Goal: Task Accomplishment & Management: Manage account settings

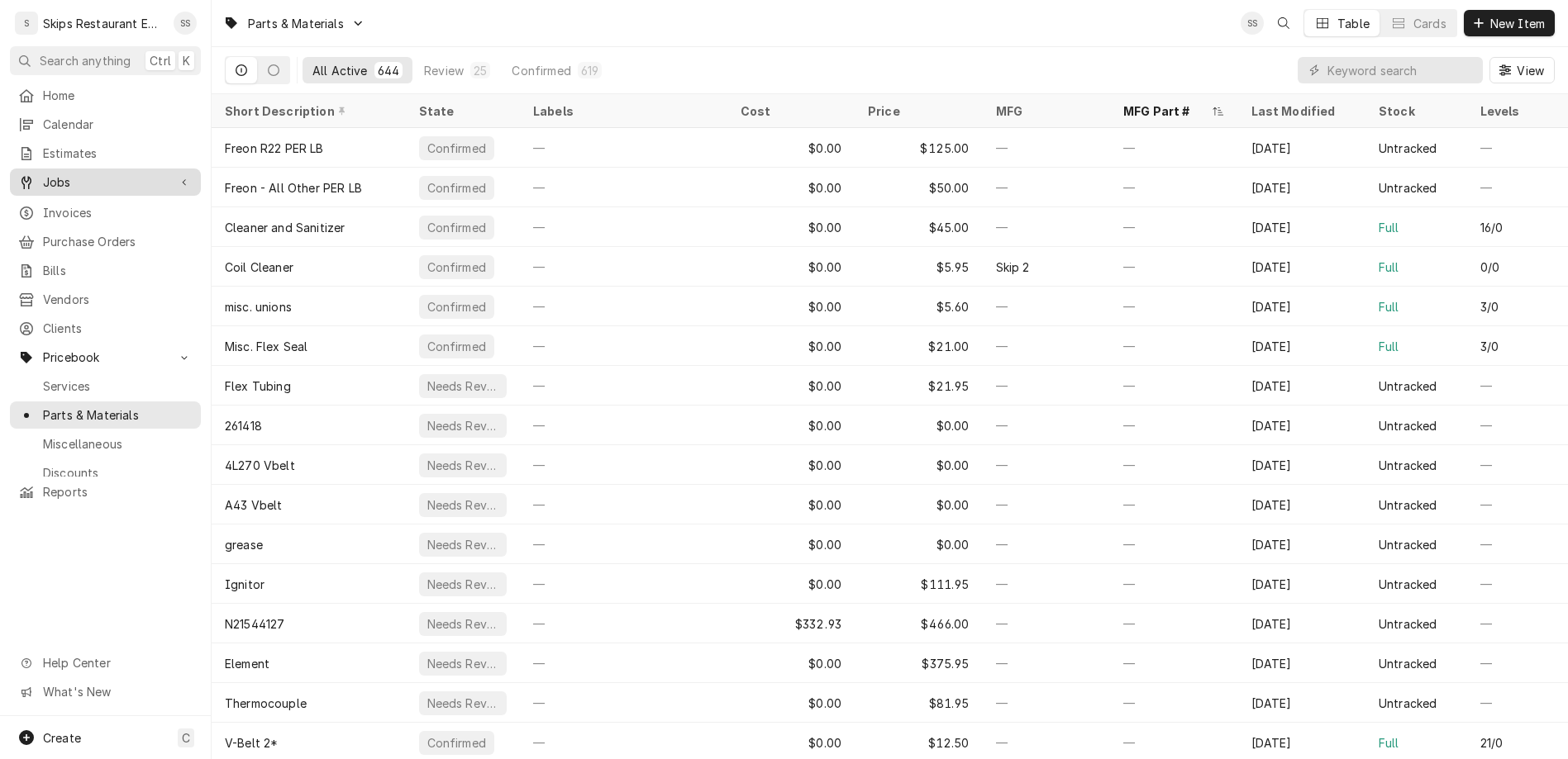
click at [61, 174] on span "Jobs" at bounding box center [106, 182] width 125 height 17
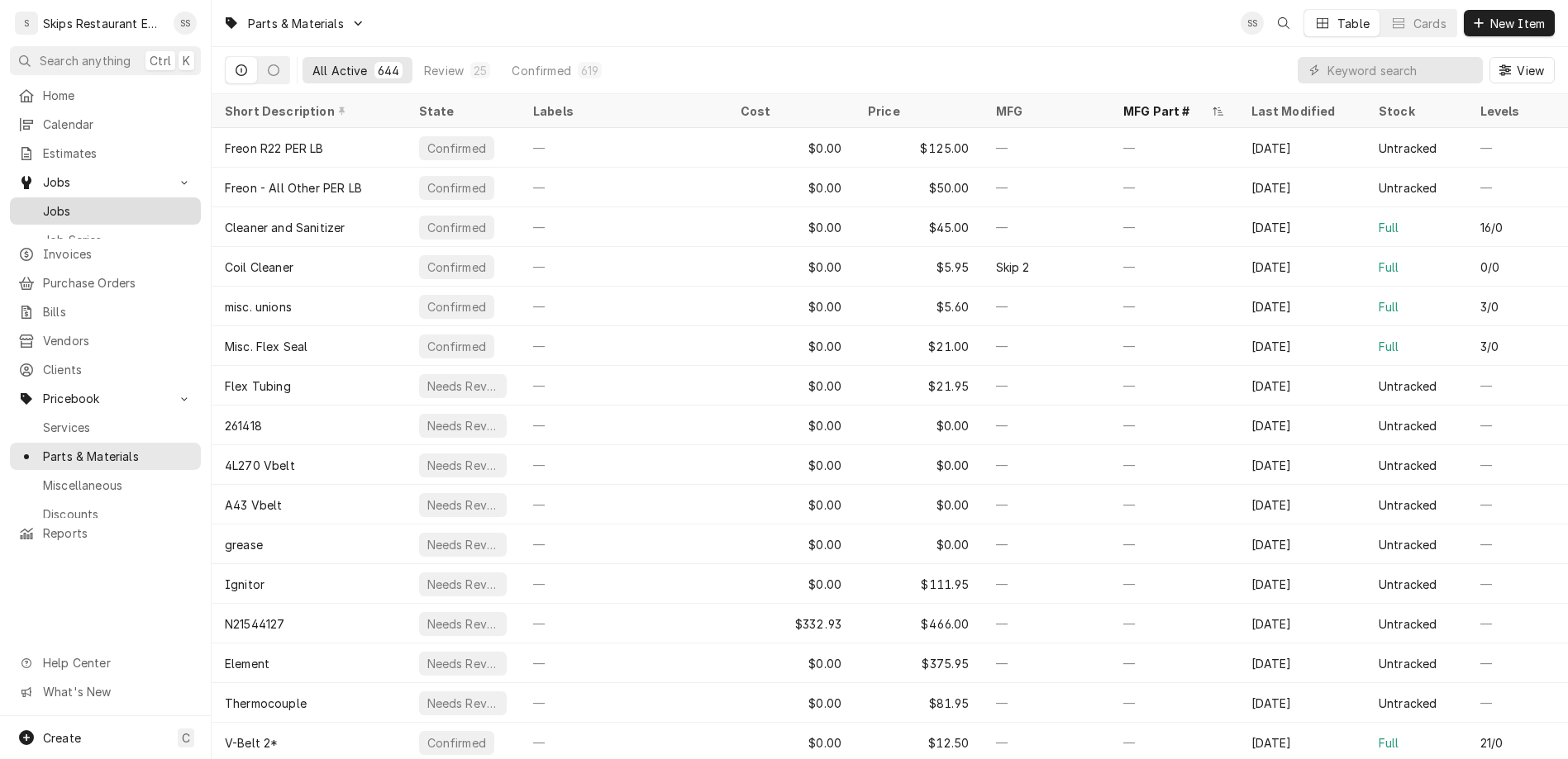
click at [55, 202] on span "Jobs" at bounding box center [118, 211] width 149 height 17
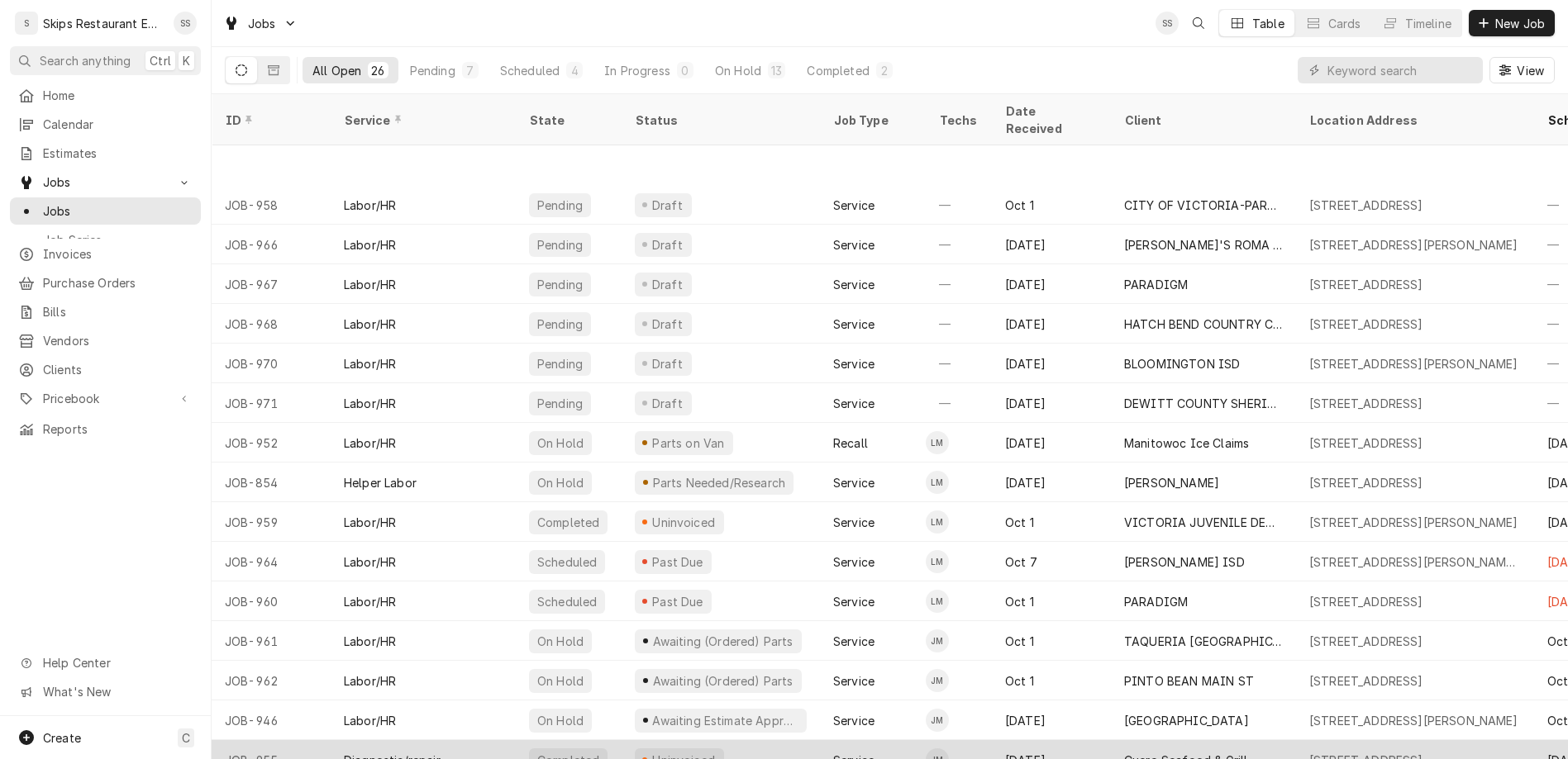
scroll to position [103, 0]
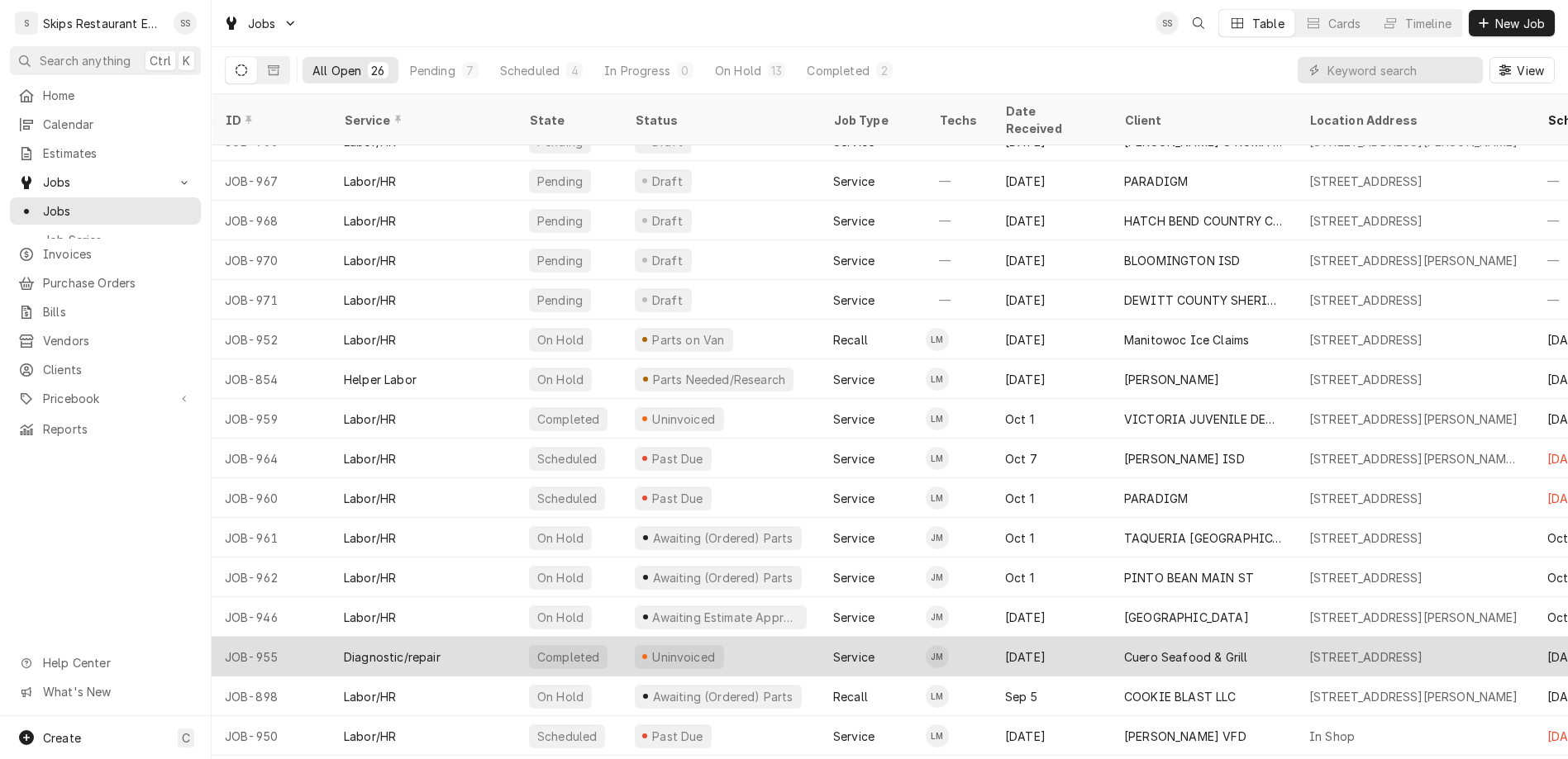
click at [635, 646] on div "Uninvoiced" at bounding box center [679, 657] width 90 height 24
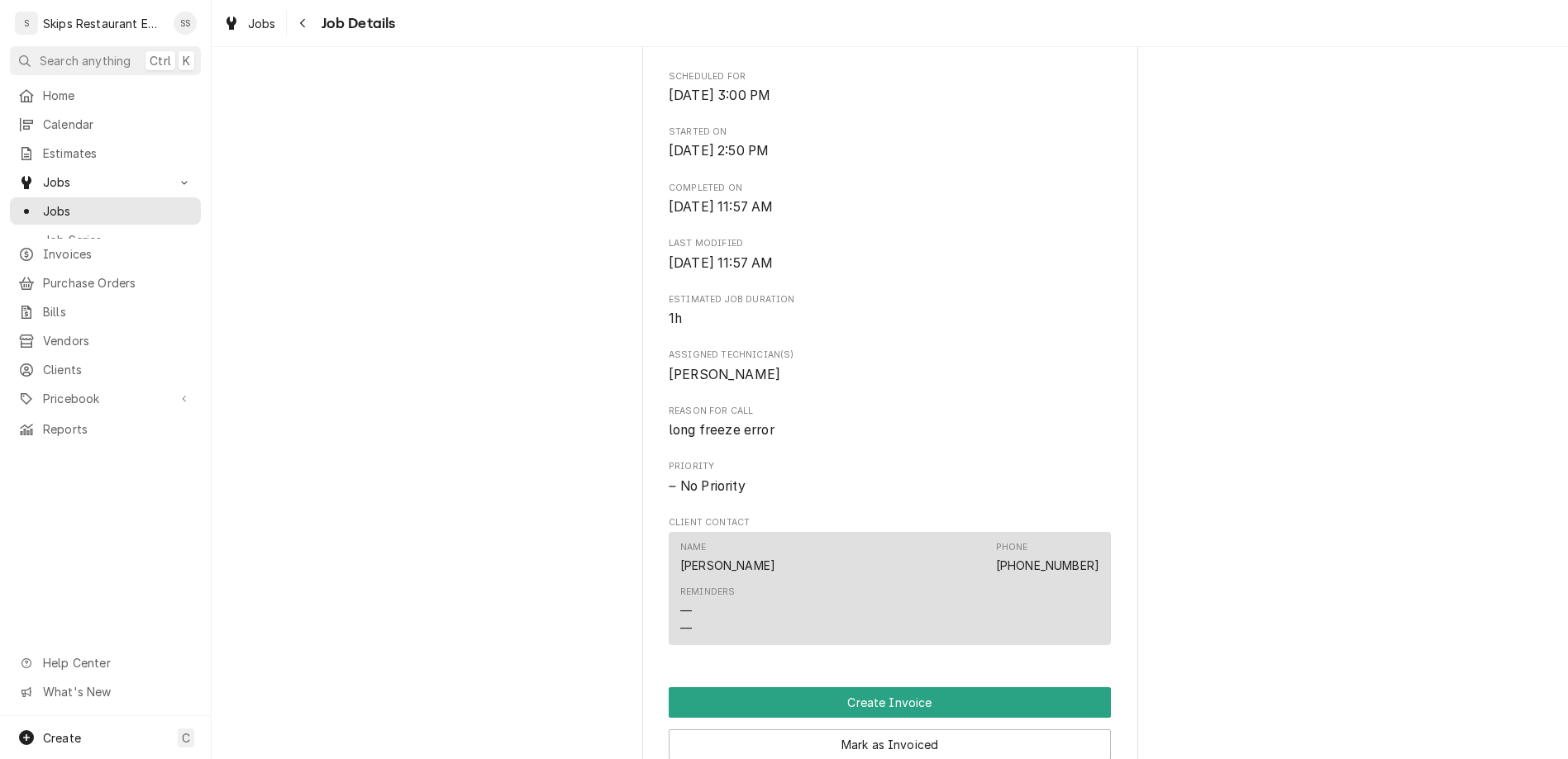
scroll to position [652, 0]
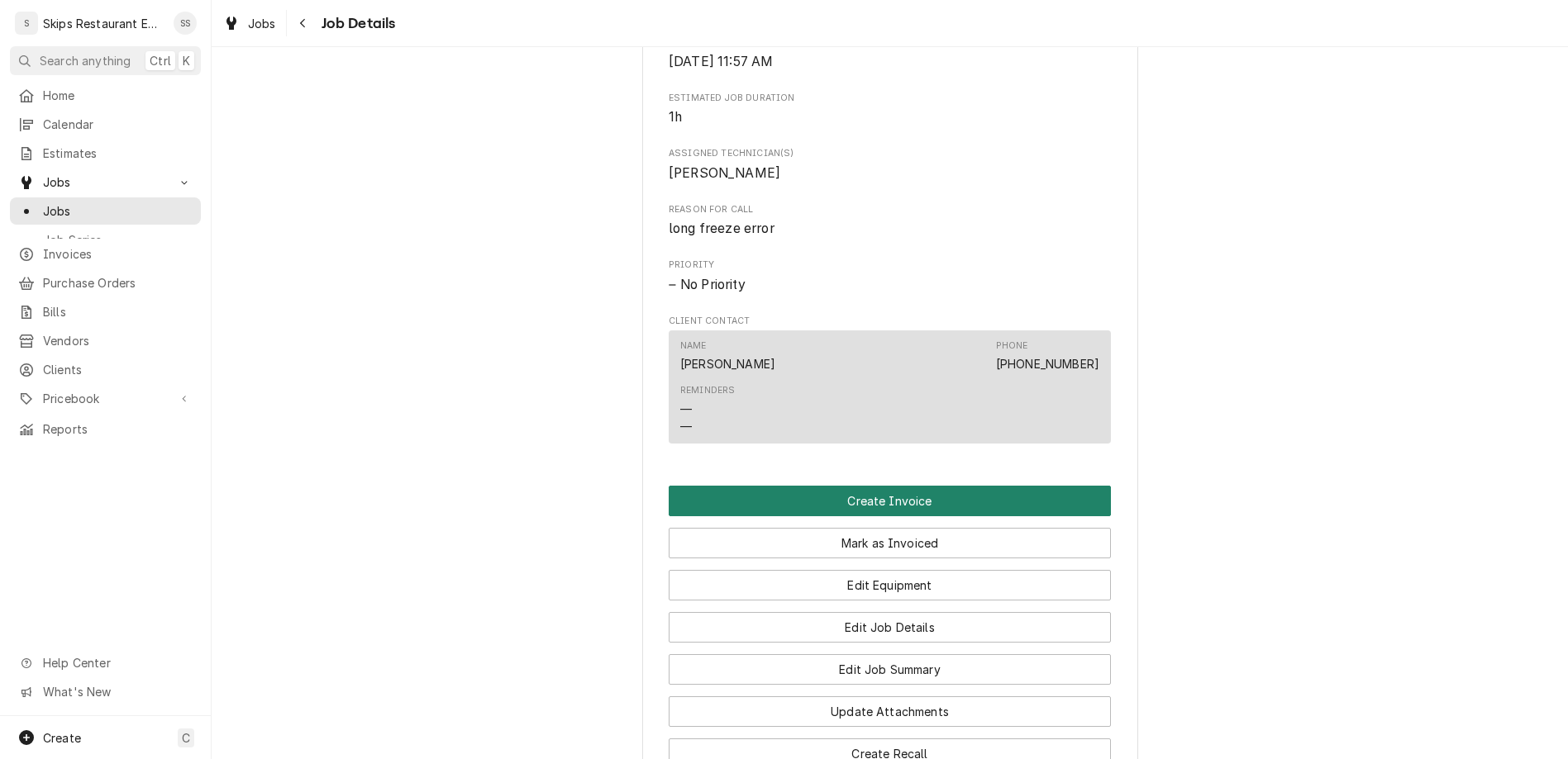
click at [838, 486] on button "Create Invoice" at bounding box center [890, 501] width 442 height 30
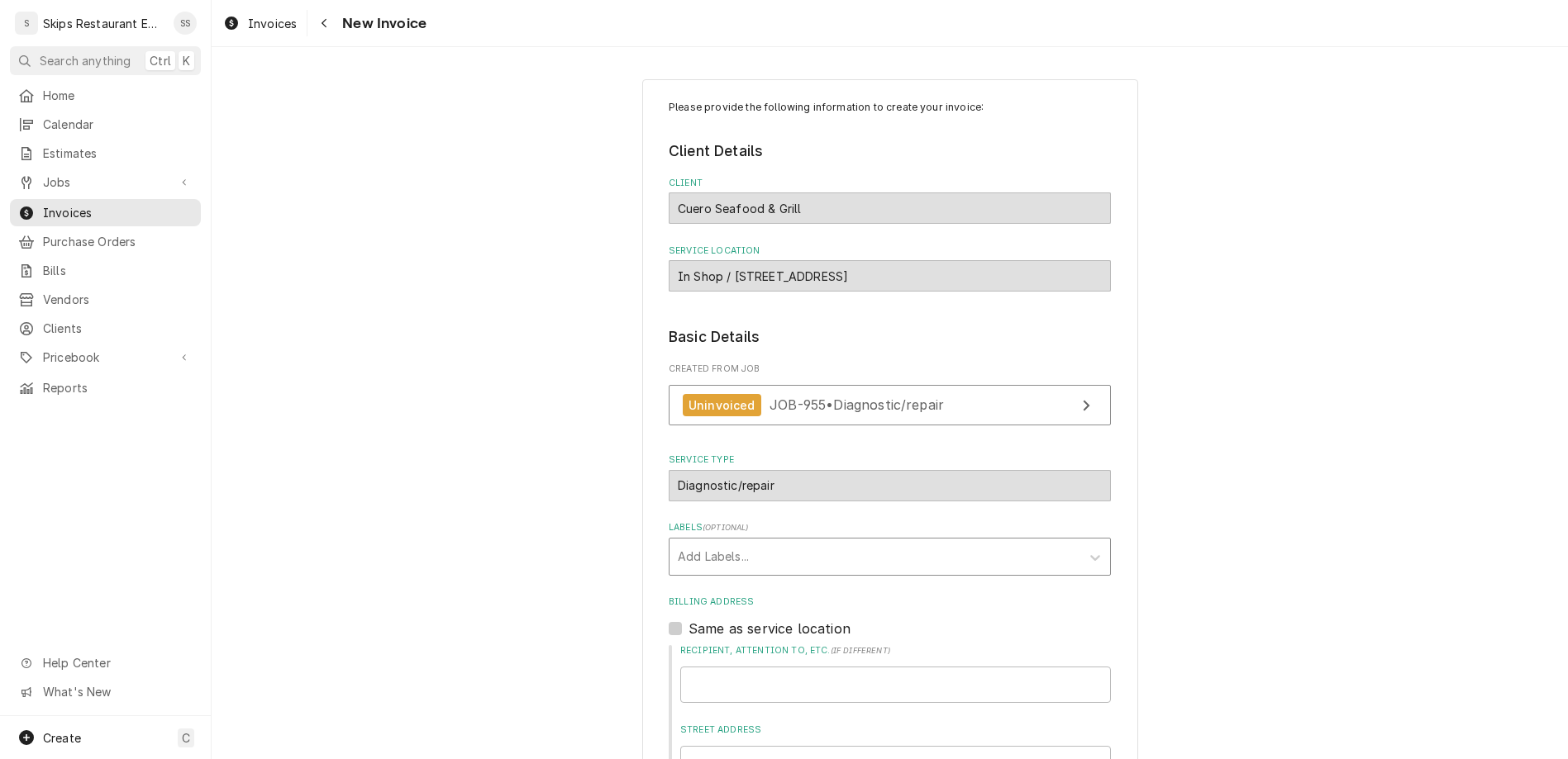
scroll to position [288, 0]
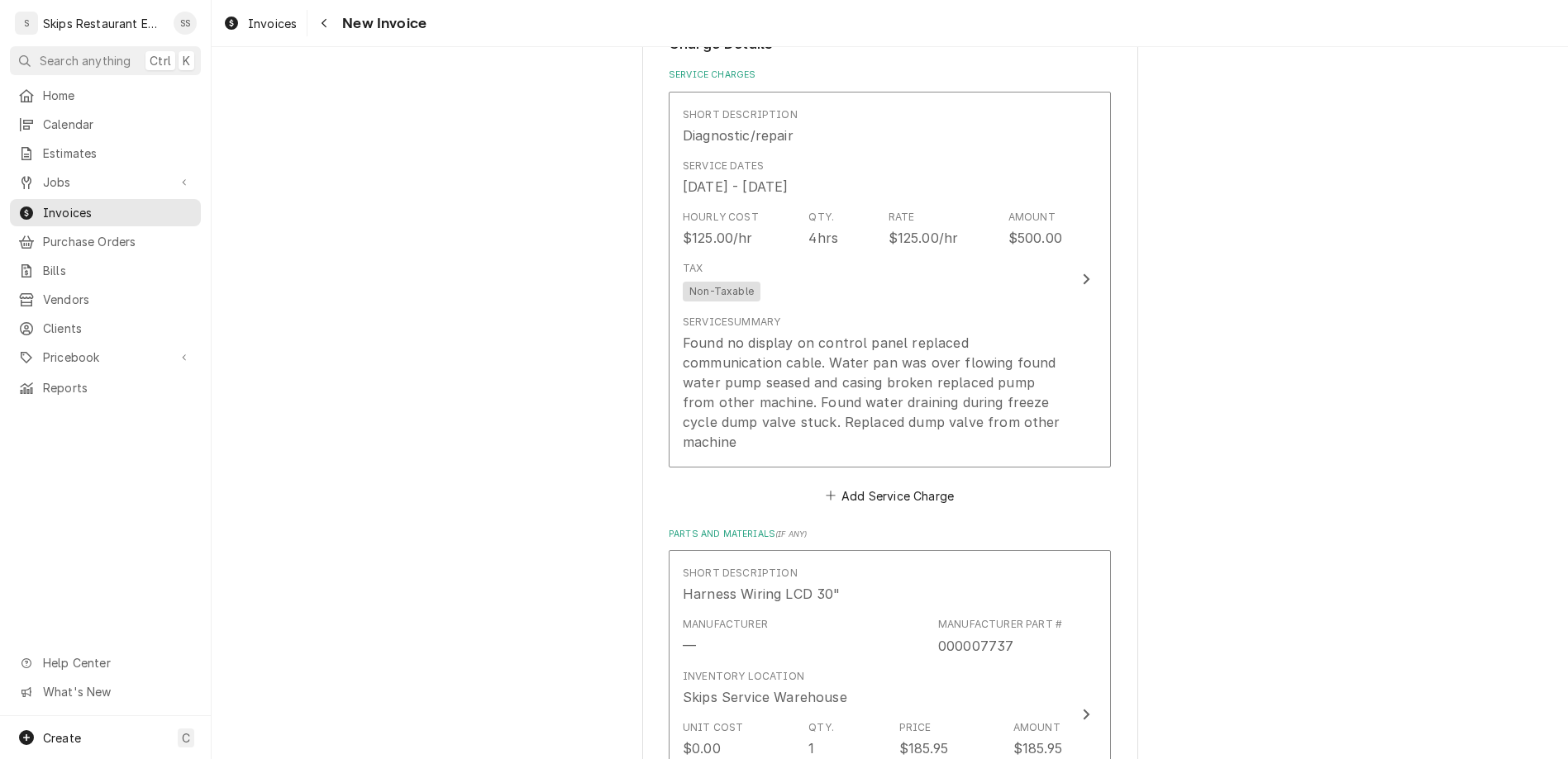
scroll to position [1513, 0]
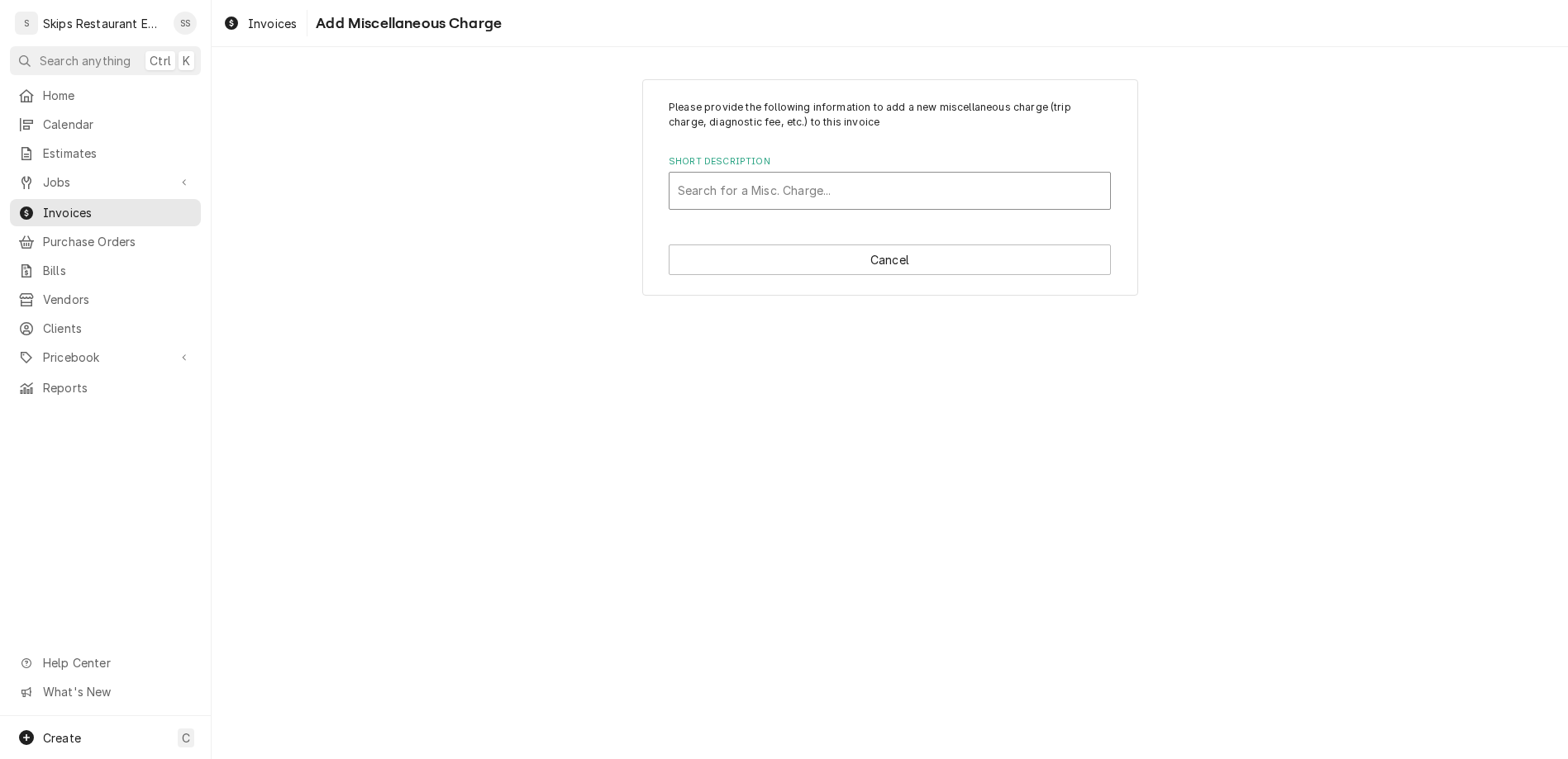
click at [815, 176] on div "Short Description" at bounding box center [890, 191] width 424 height 30
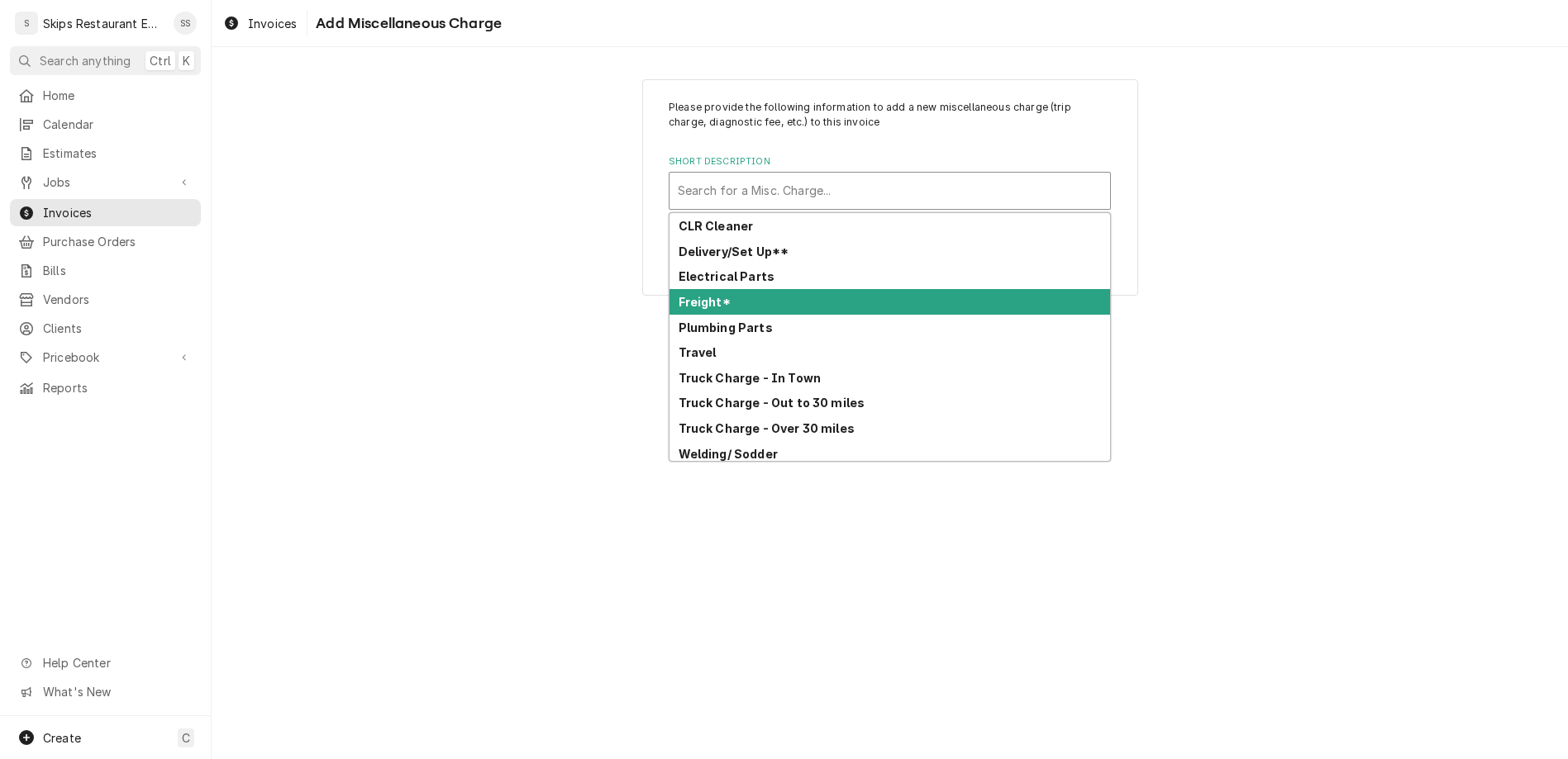
click at [731, 295] on strong "Freight*" at bounding box center [705, 301] width 52 height 14
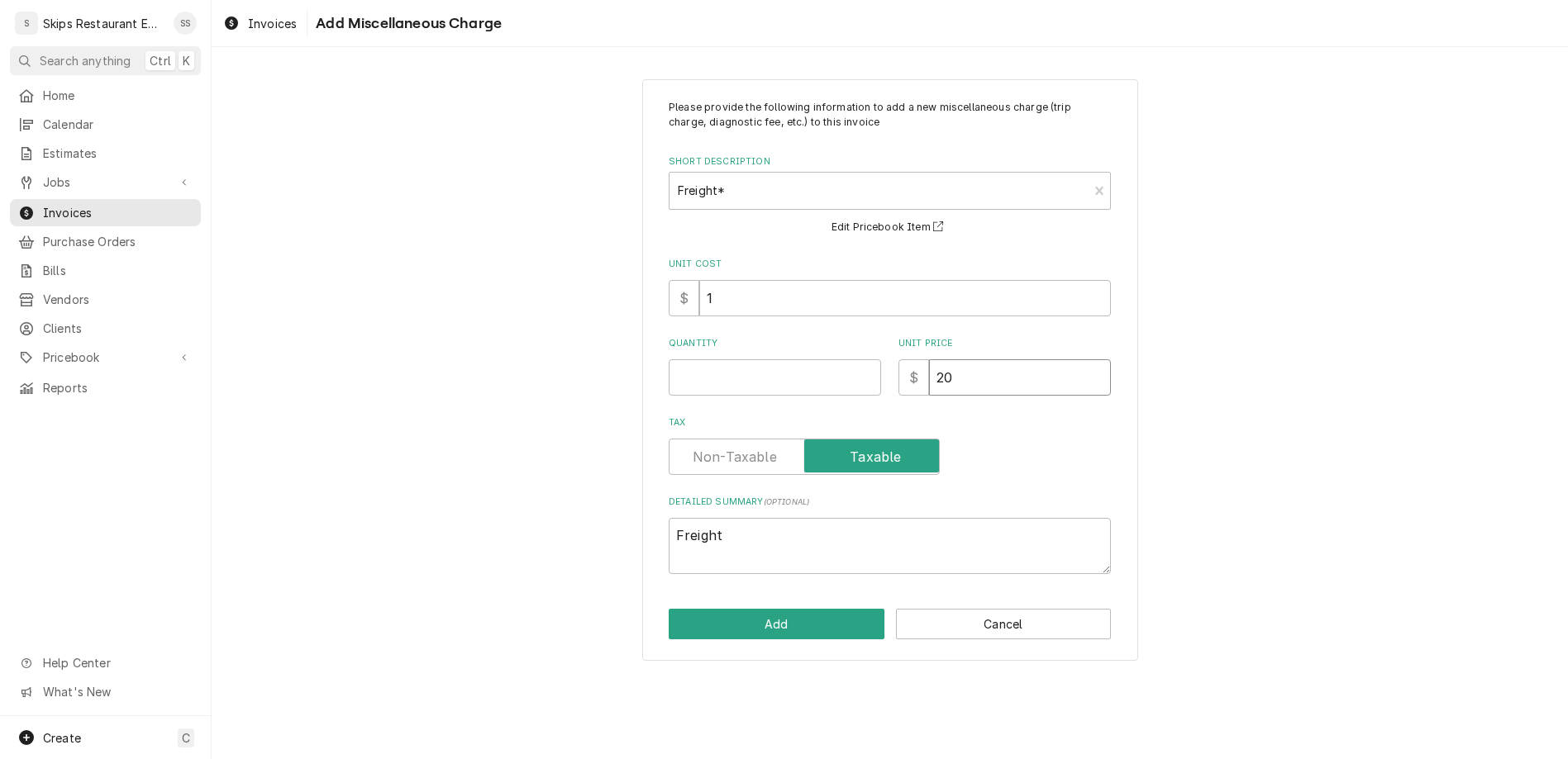
drag, startPoint x: 931, startPoint y: 285, endPoint x: 884, endPoint y: 285, distance: 47.0
click at [929, 360] on input "20" at bounding box center [1020, 378] width 182 height 37
type textarea "x"
type input "2"
type textarea "x"
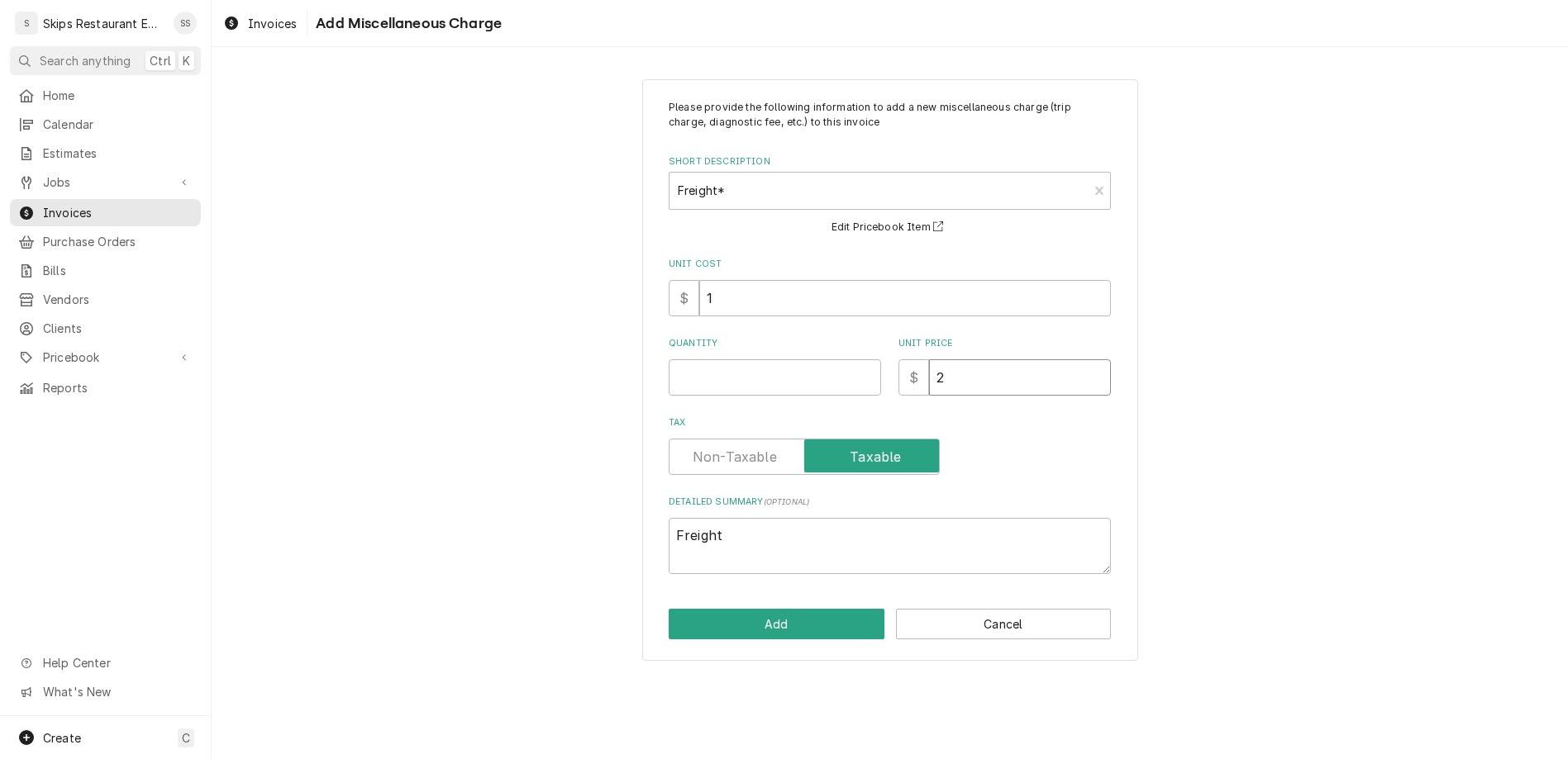
type input "23"
type textarea "x"
type input "23.0"
type textarea "x"
type input "23.00"
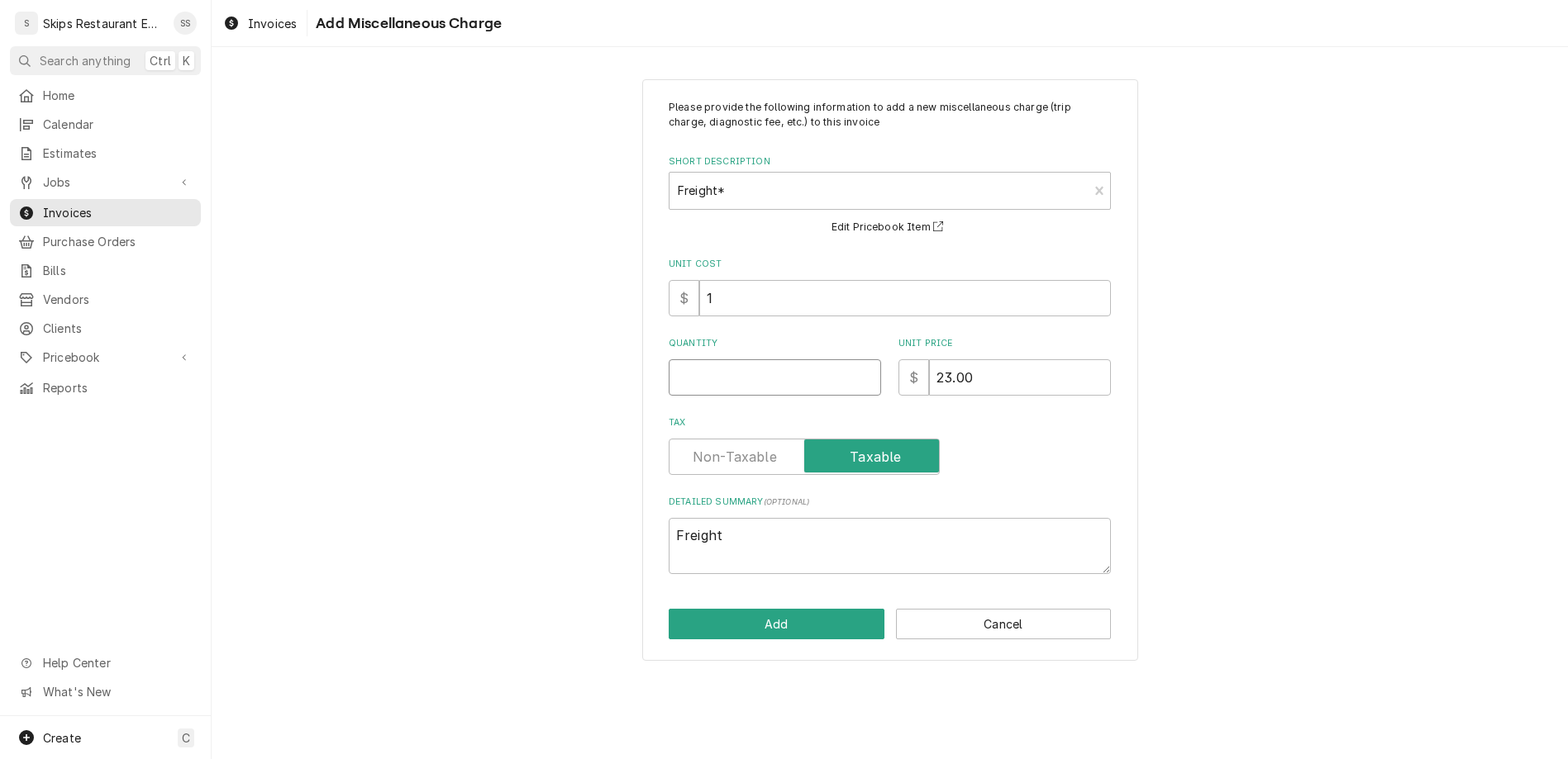
click at [765, 360] on input "Quantity" at bounding box center [775, 378] width 213 height 37
type textarea "x"
type input "1"
click at [784, 609] on button "Add" at bounding box center [776, 624] width 215 height 30
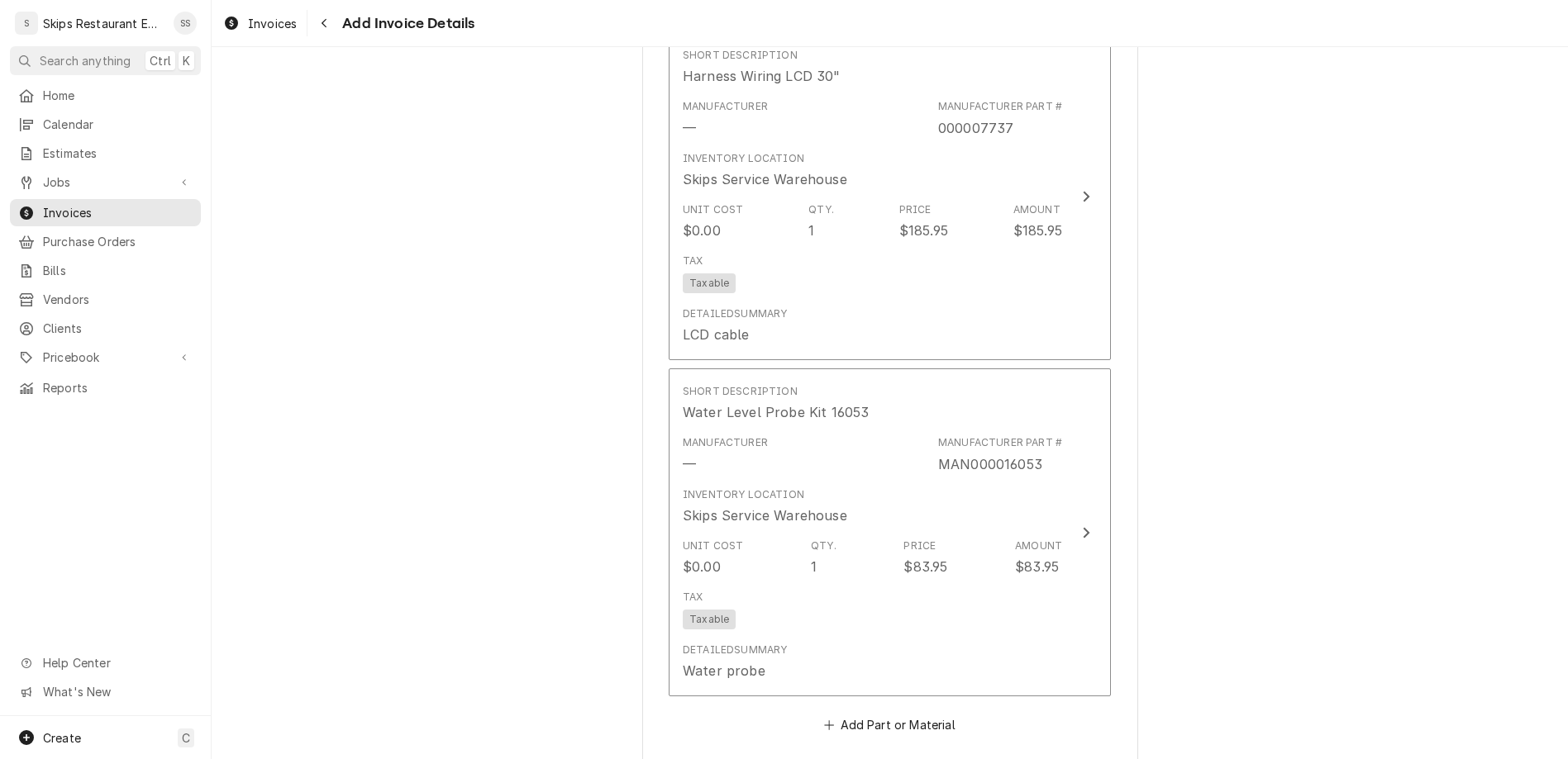
scroll to position [1932, 0]
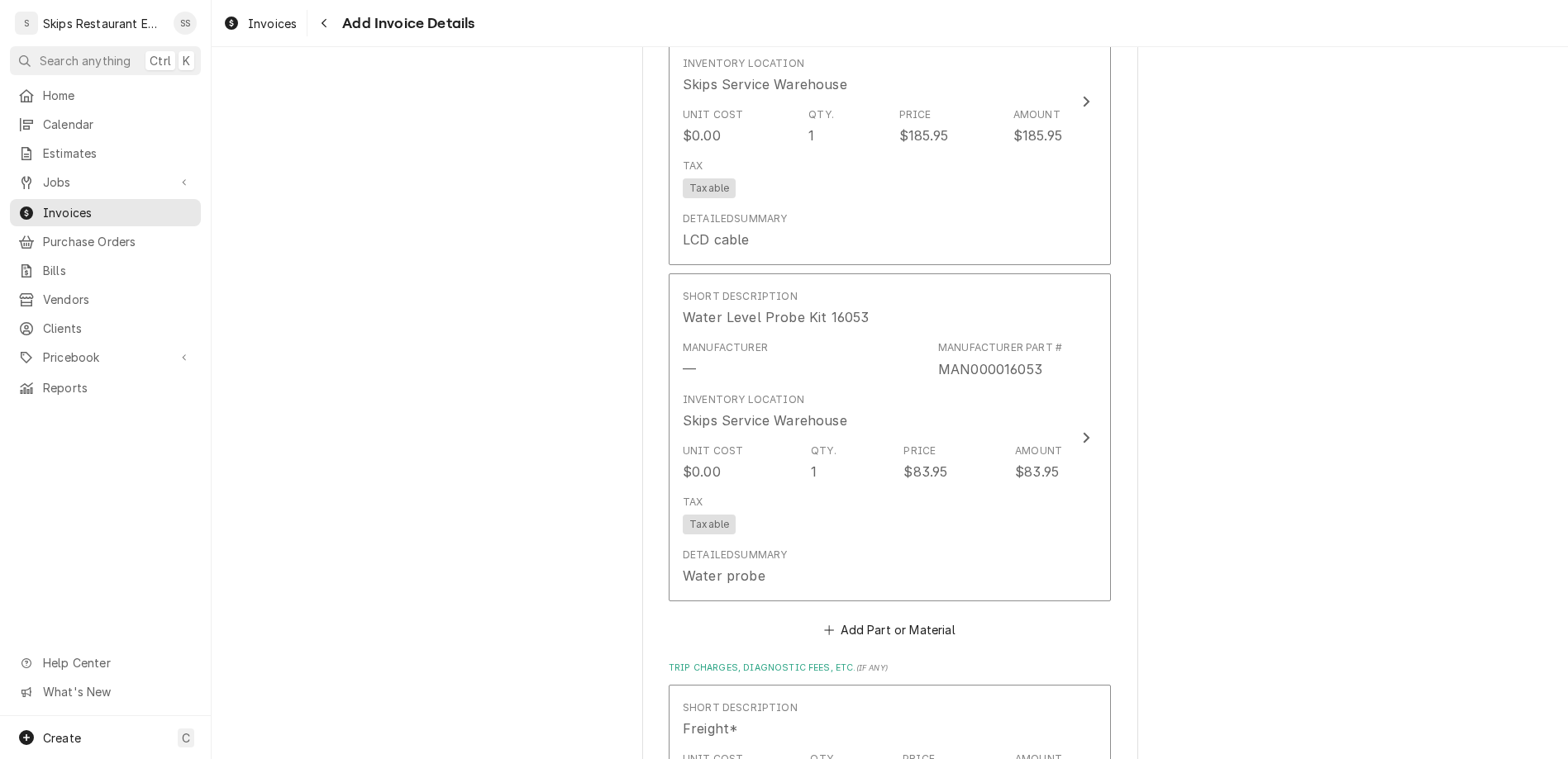
type textarea "x"
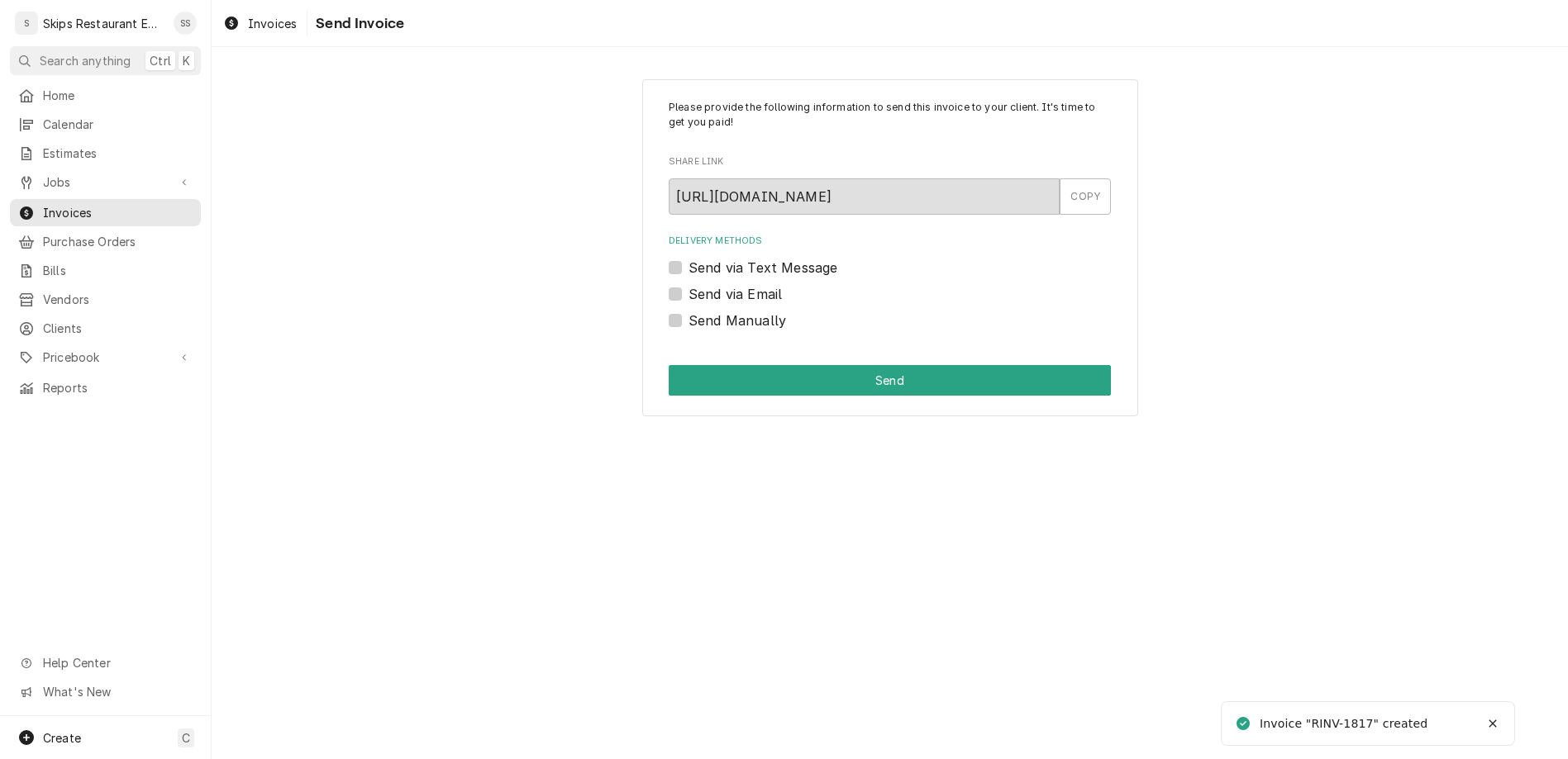
click at [704, 311] on label "Send Manually" at bounding box center [737, 320] width 97 height 20
click at [704, 311] on input "Send Manually" at bounding box center [910, 329] width 442 height 37
checkbox input "true"
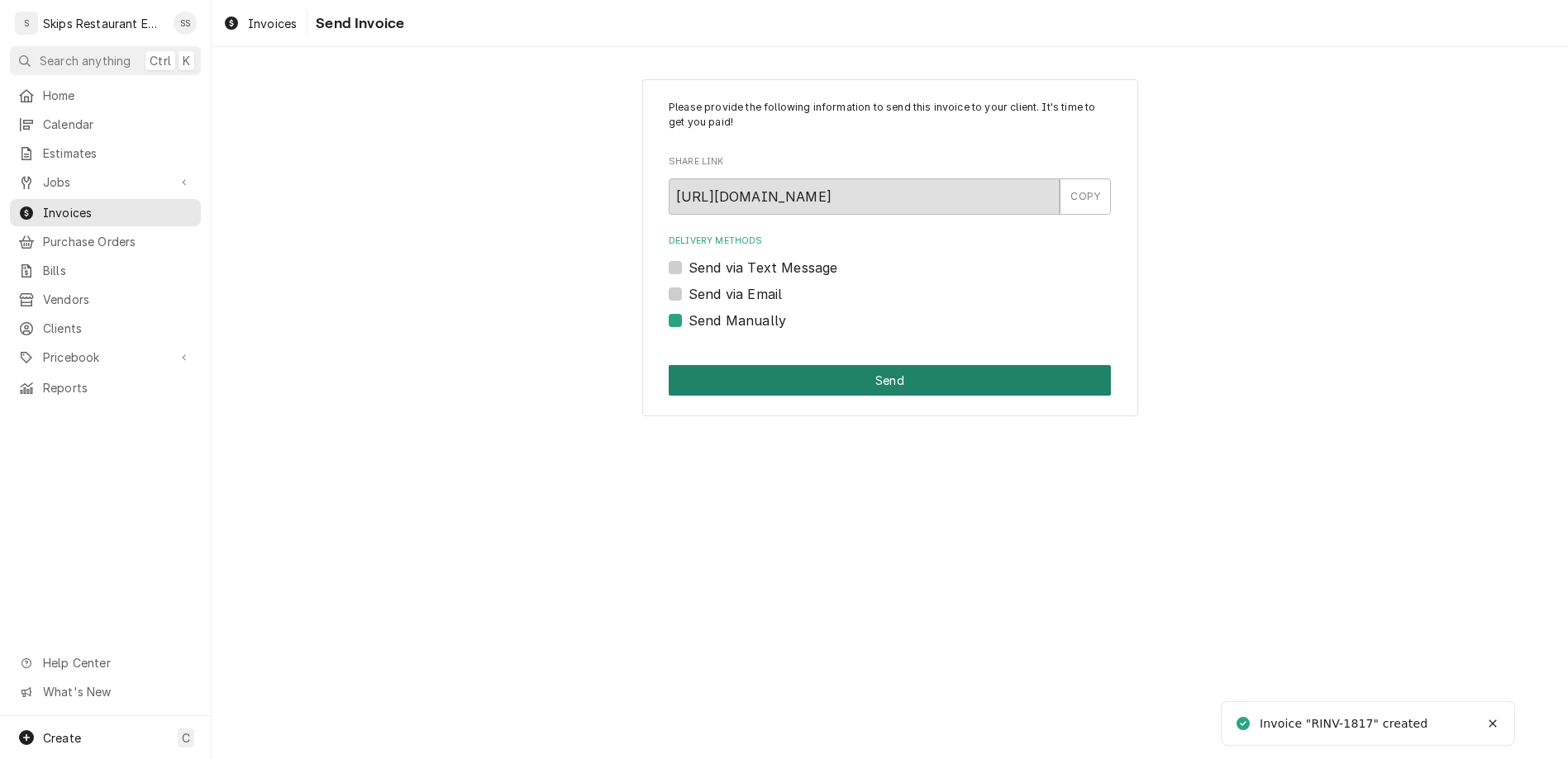
click at [755, 365] on button "Send" at bounding box center [890, 380] width 442 height 30
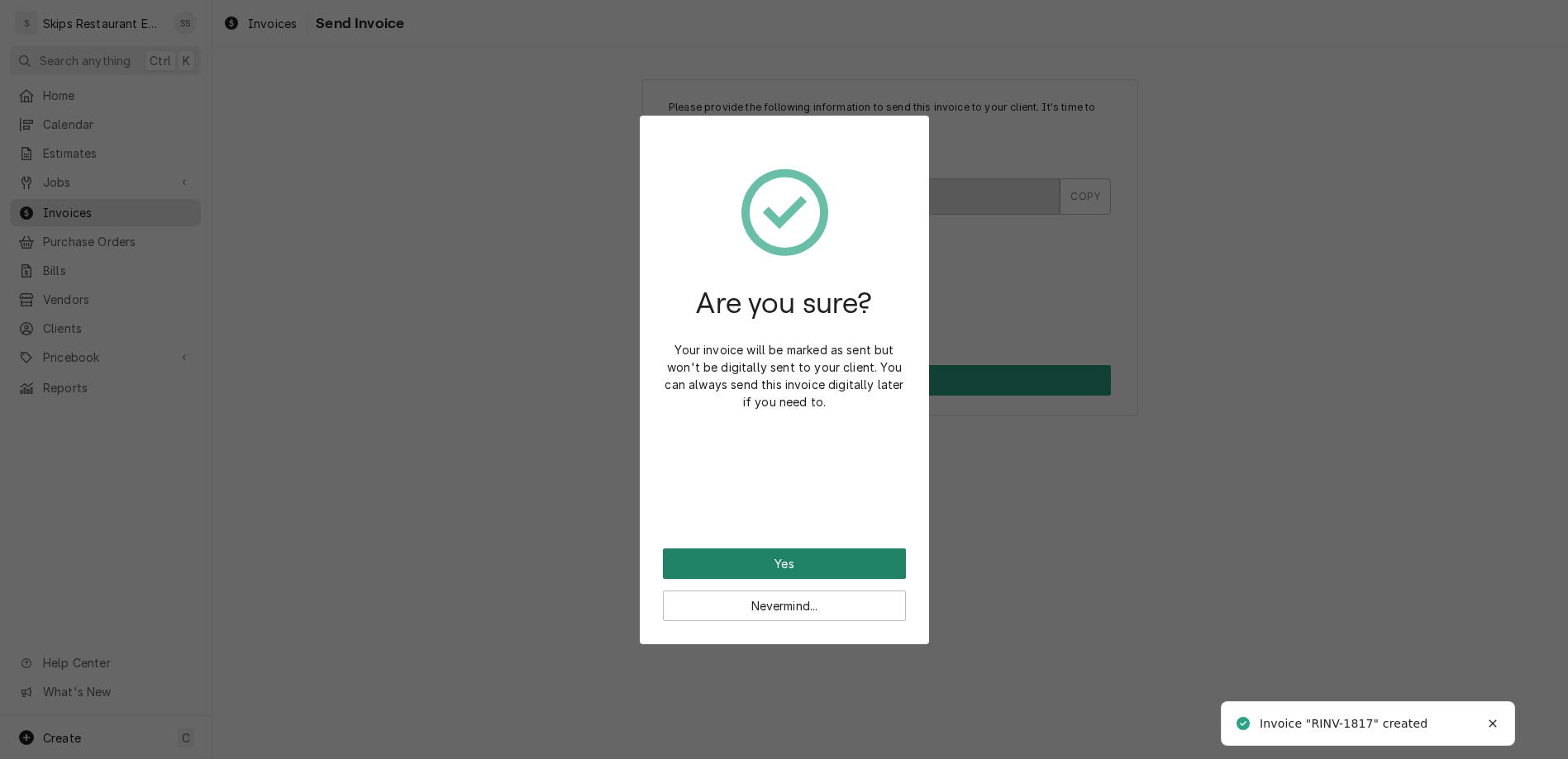
click at [779, 548] on button "Yes" at bounding box center [784, 564] width 243 height 30
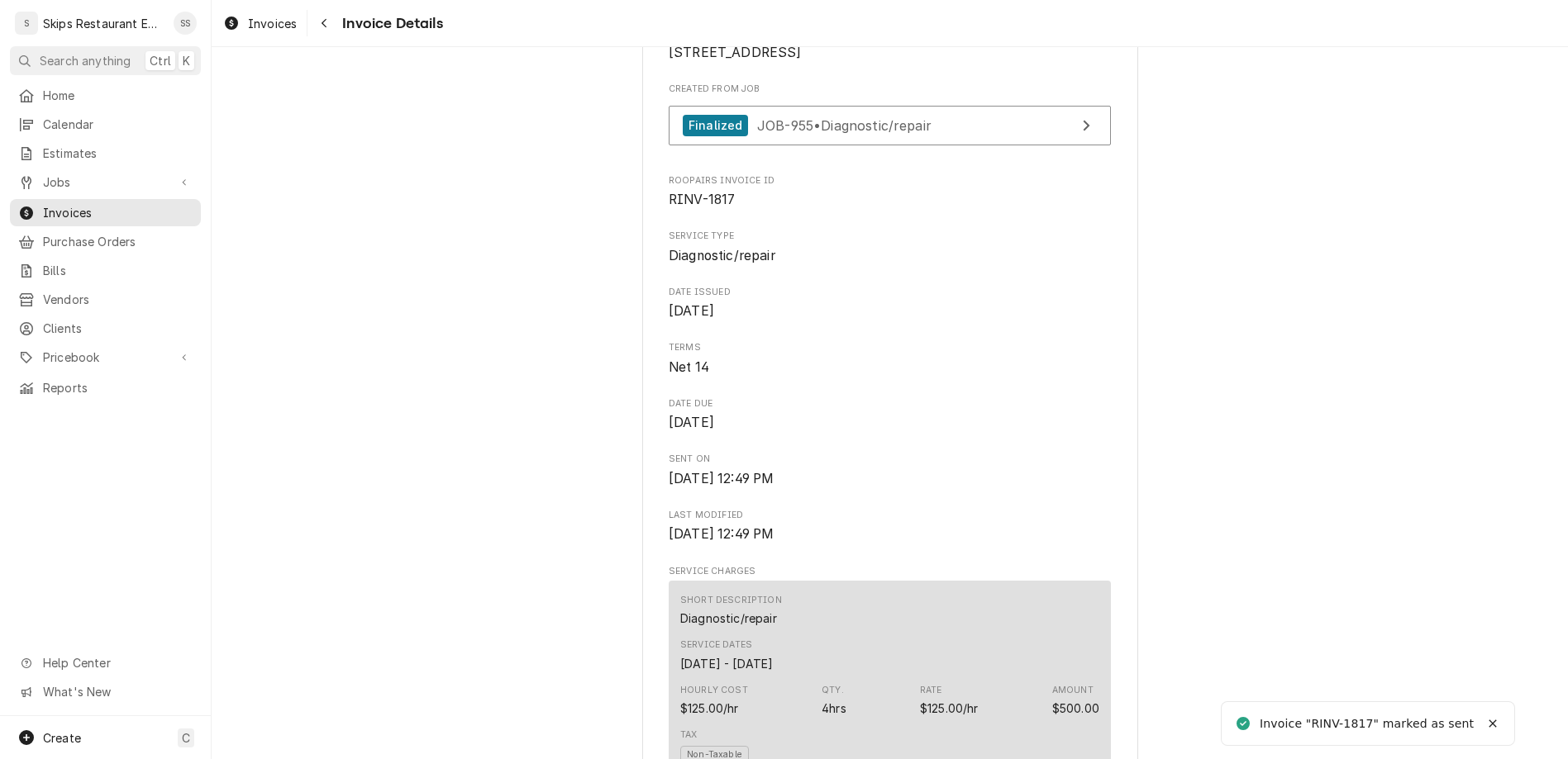
scroll to position [1502, 0]
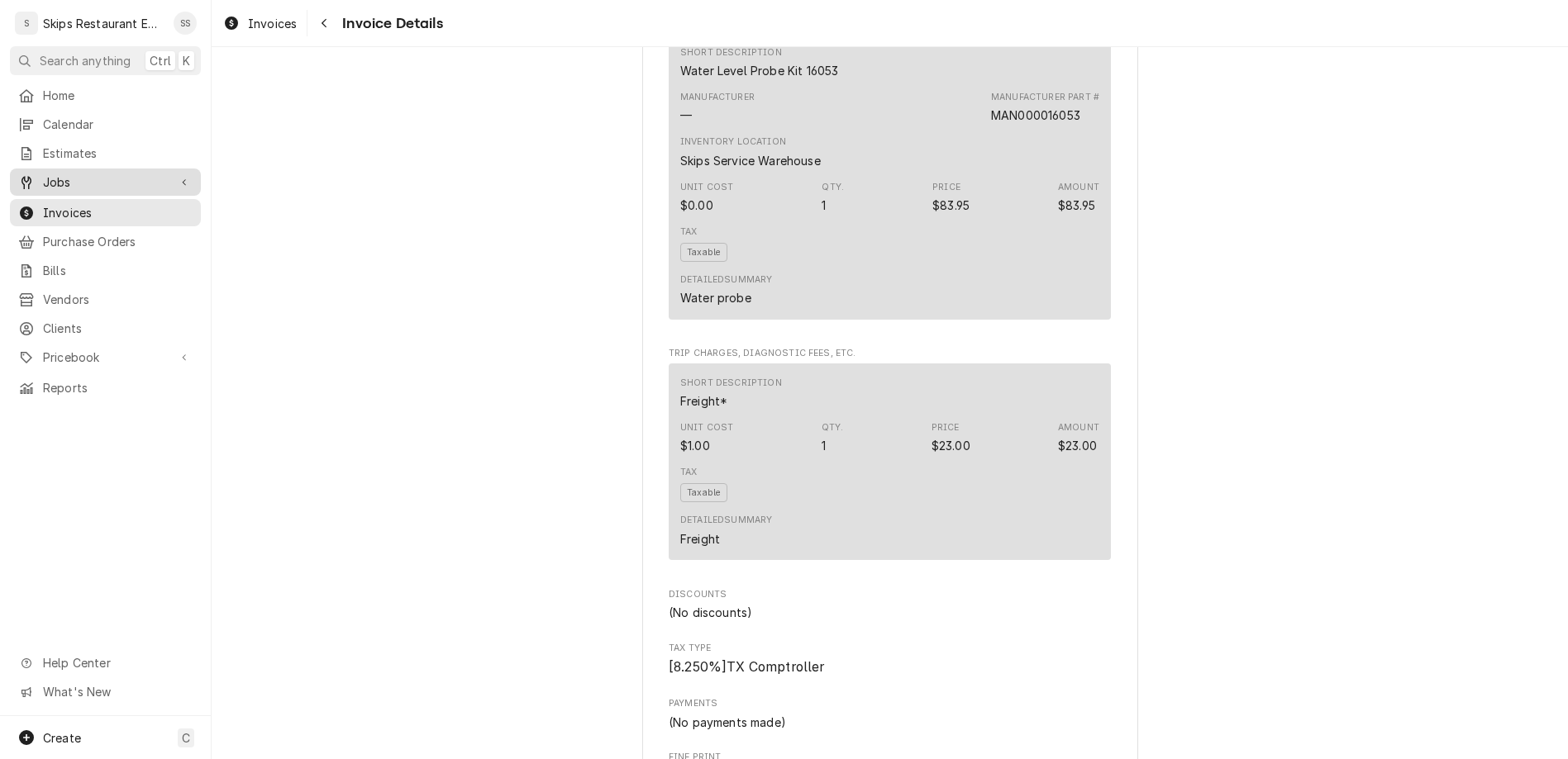
click at [43, 174] on span "Jobs" at bounding box center [106, 182] width 125 height 17
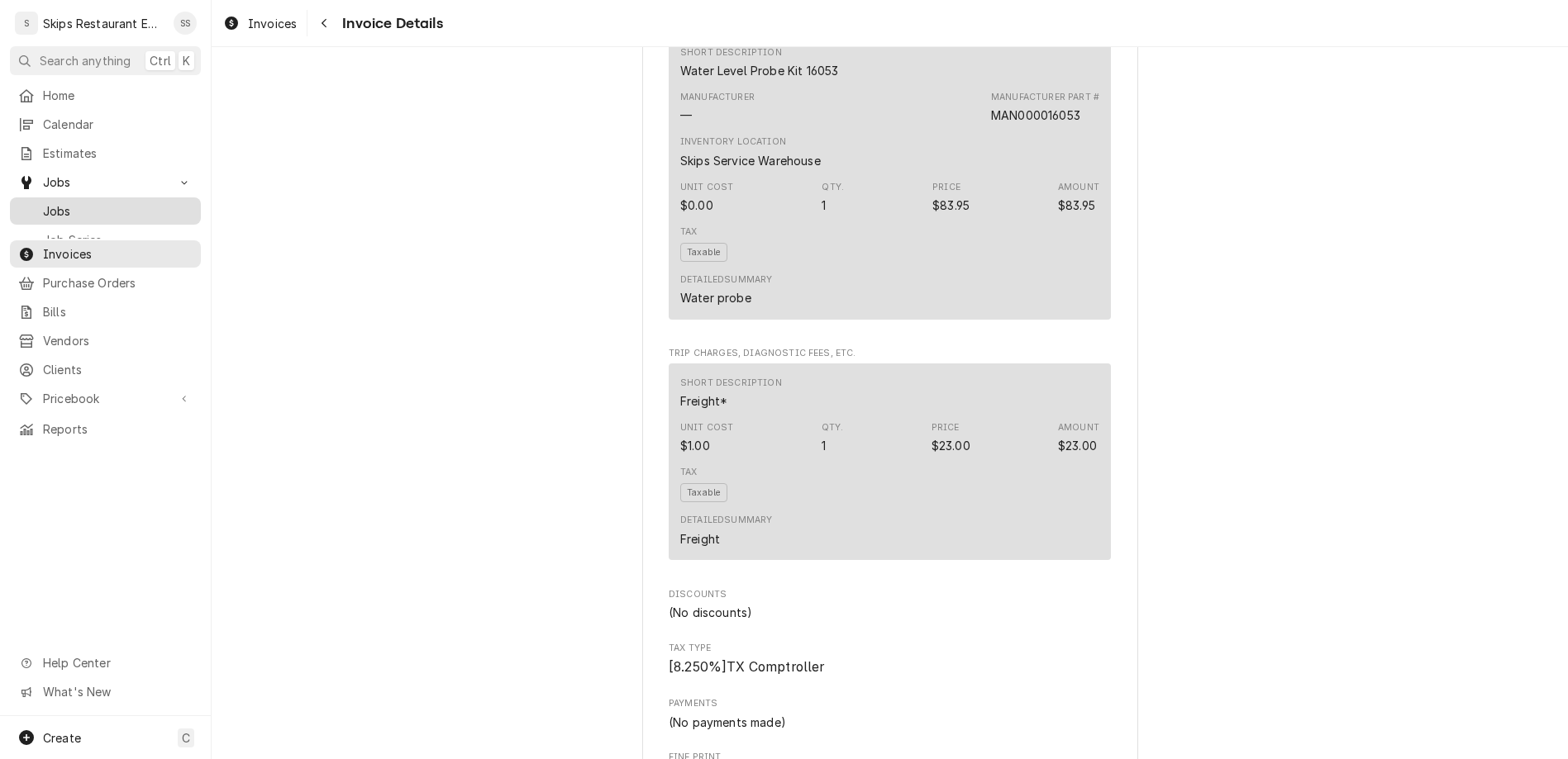
click at [43, 202] on span "Jobs" at bounding box center [118, 211] width 149 height 17
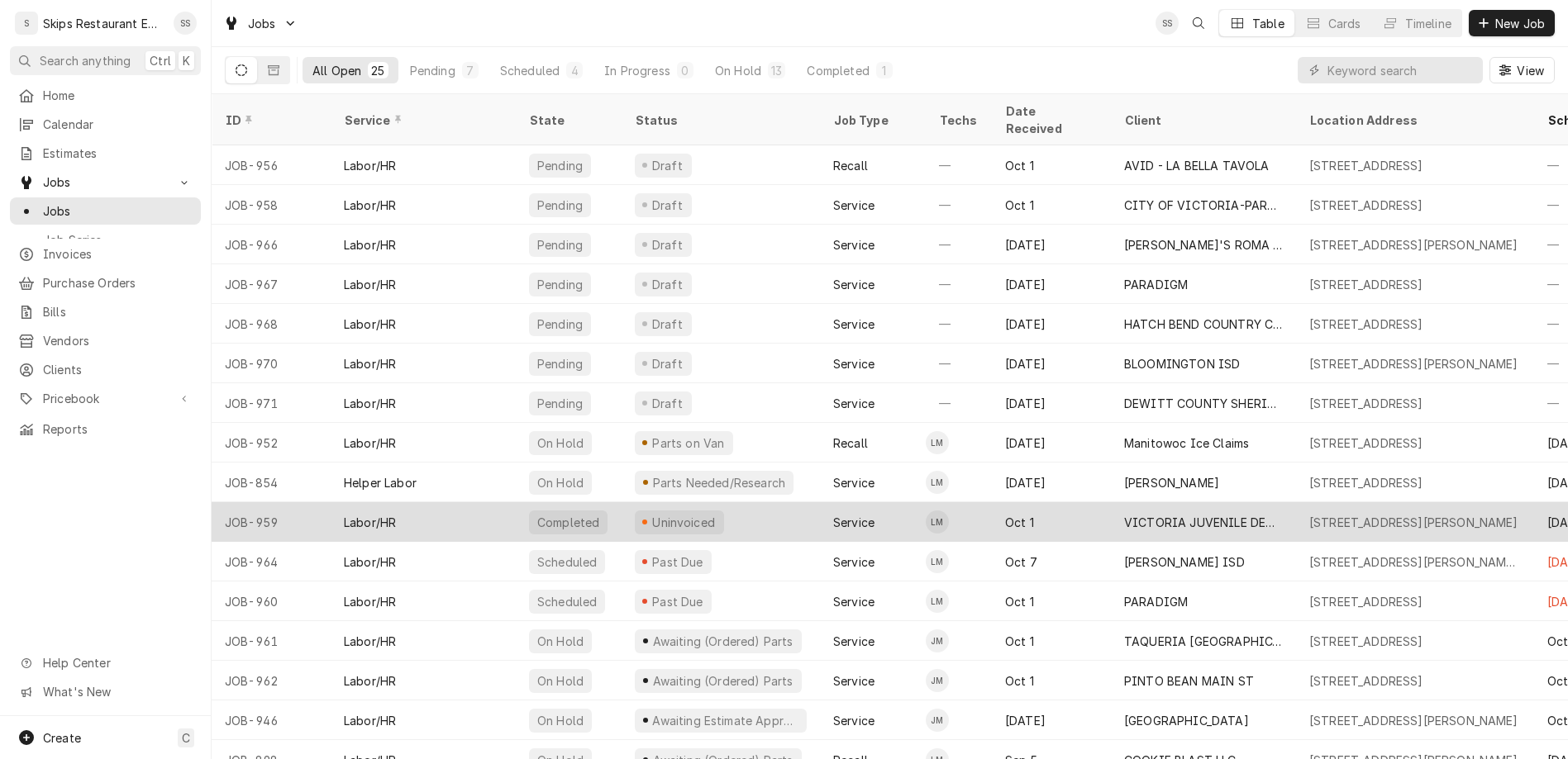
click at [622, 502] on div "Uninvoiced" at bounding box center [721, 522] width 198 height 40
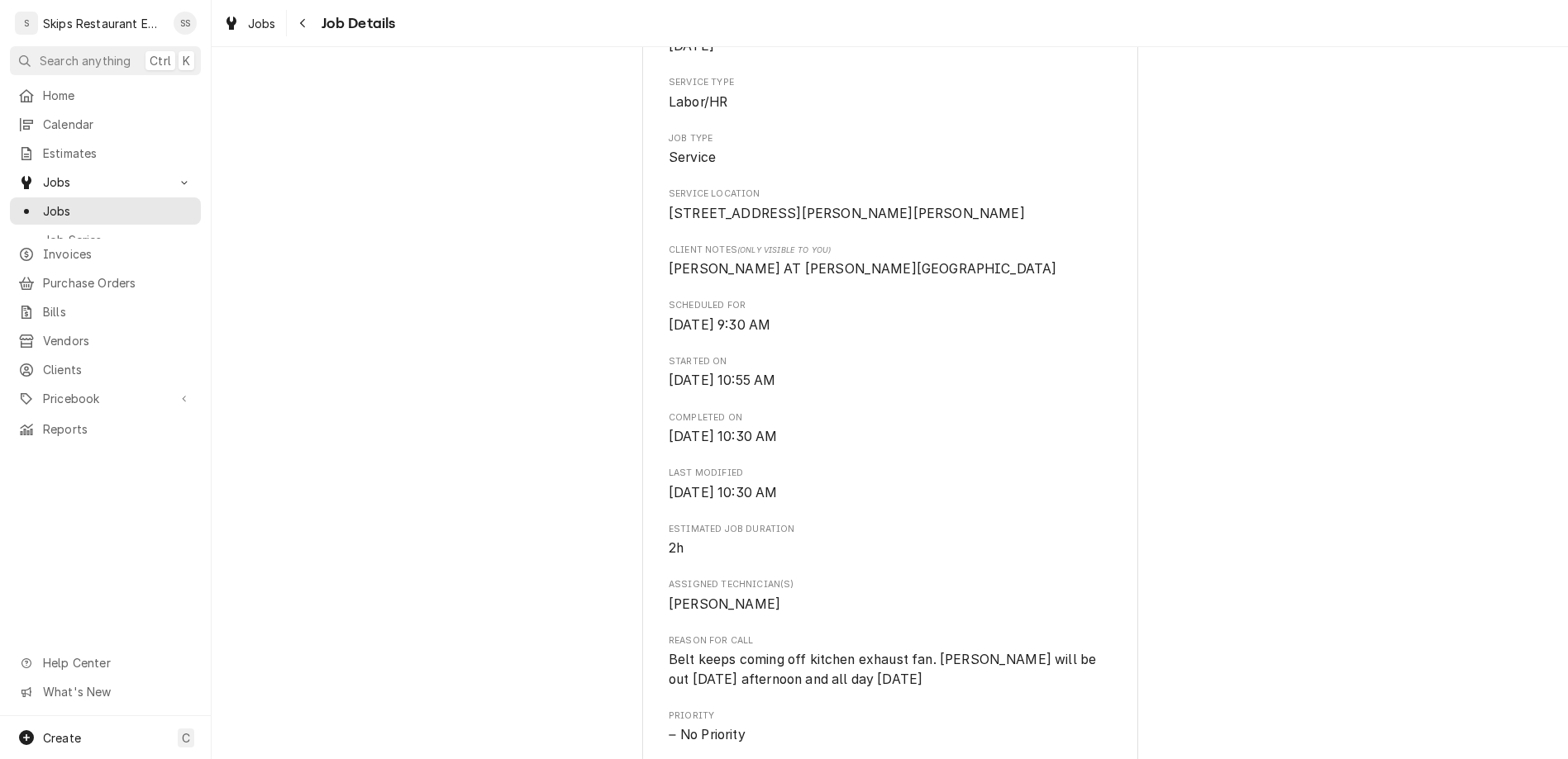
scroll to position [451, 0]
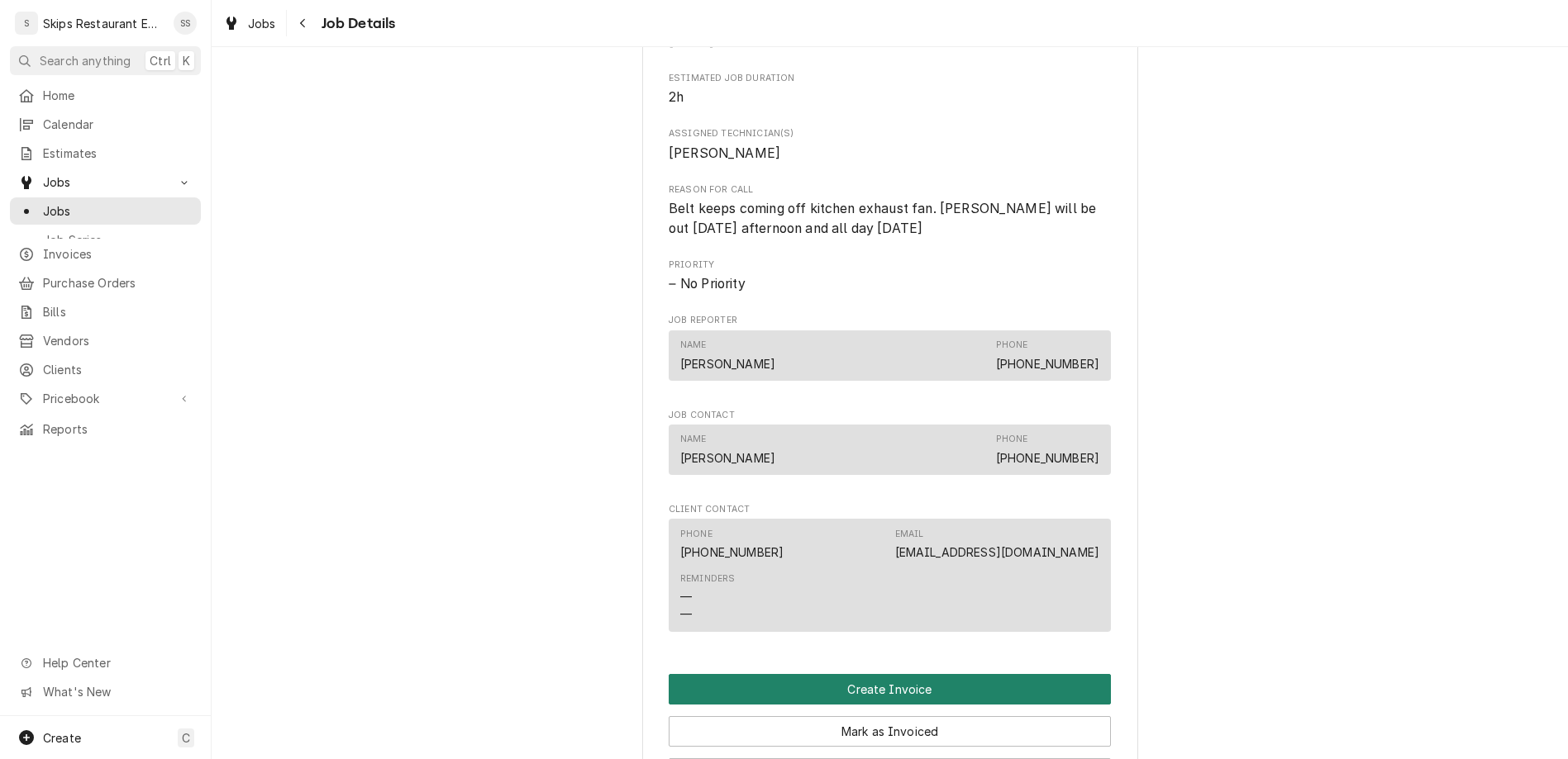
click at [859, 674] on button "Create Invoice" at bounding box center [890, 689] width 442 height 30
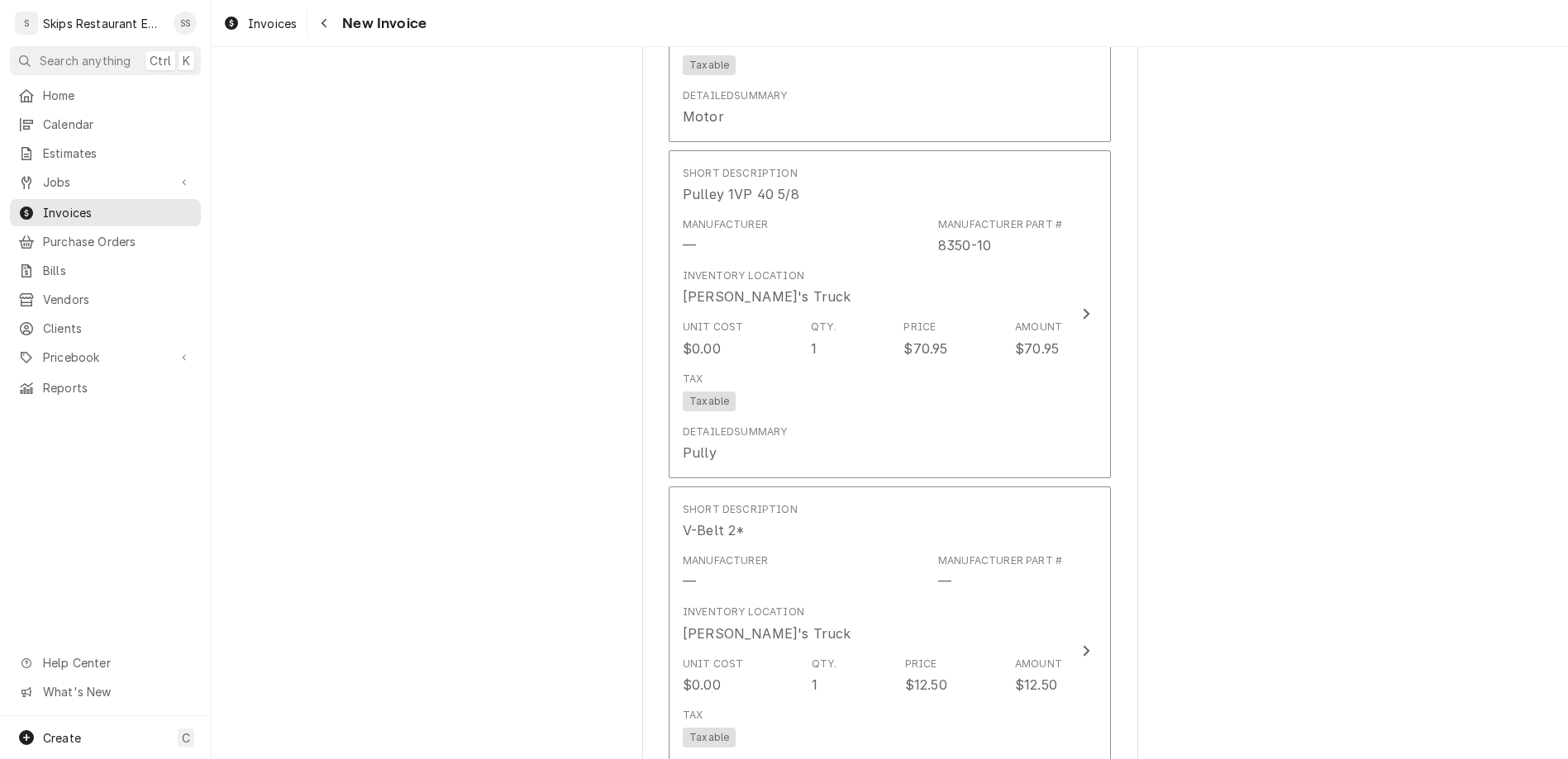
scroll to position [1805, 0]
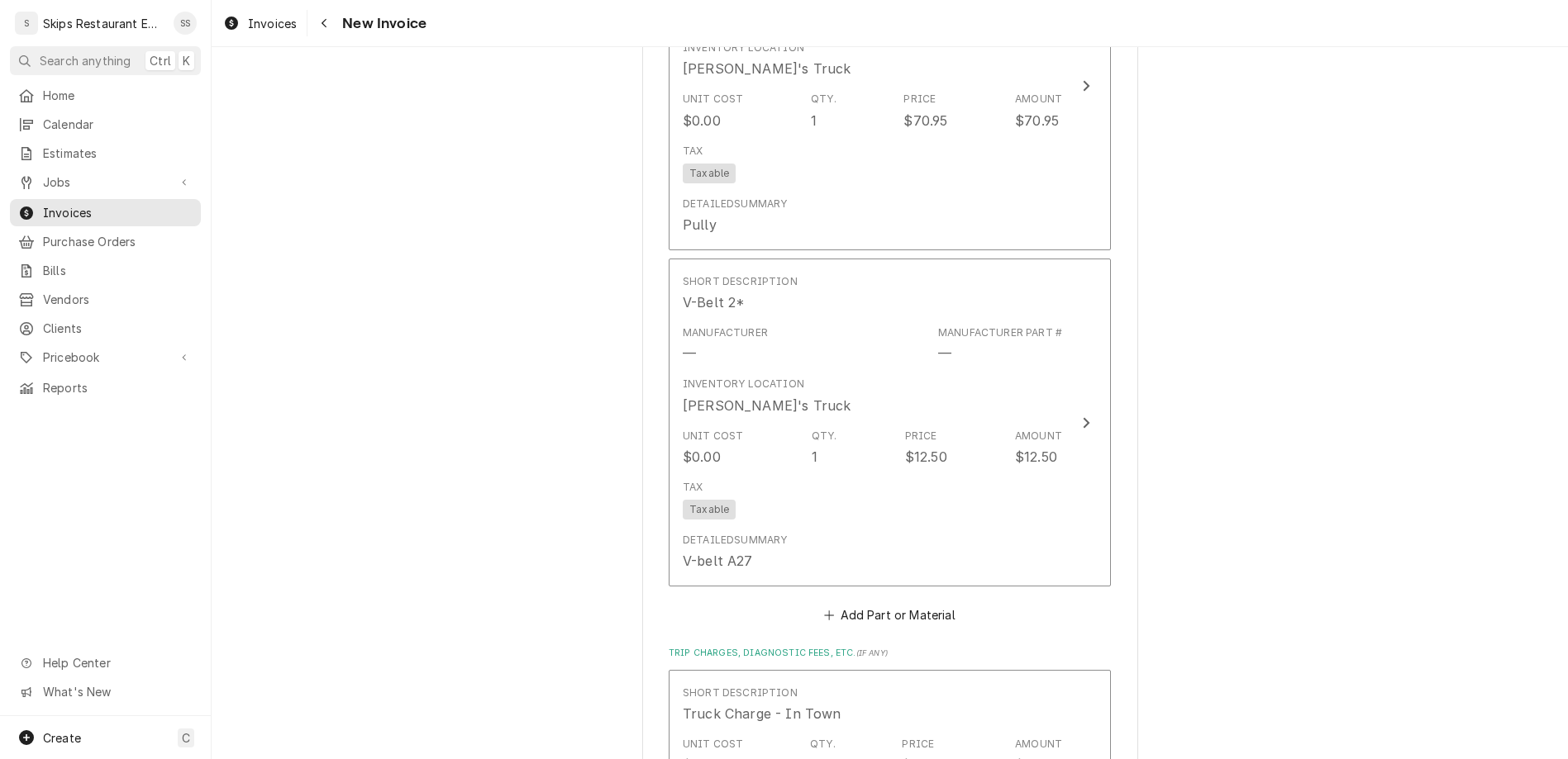
type textarea "x"
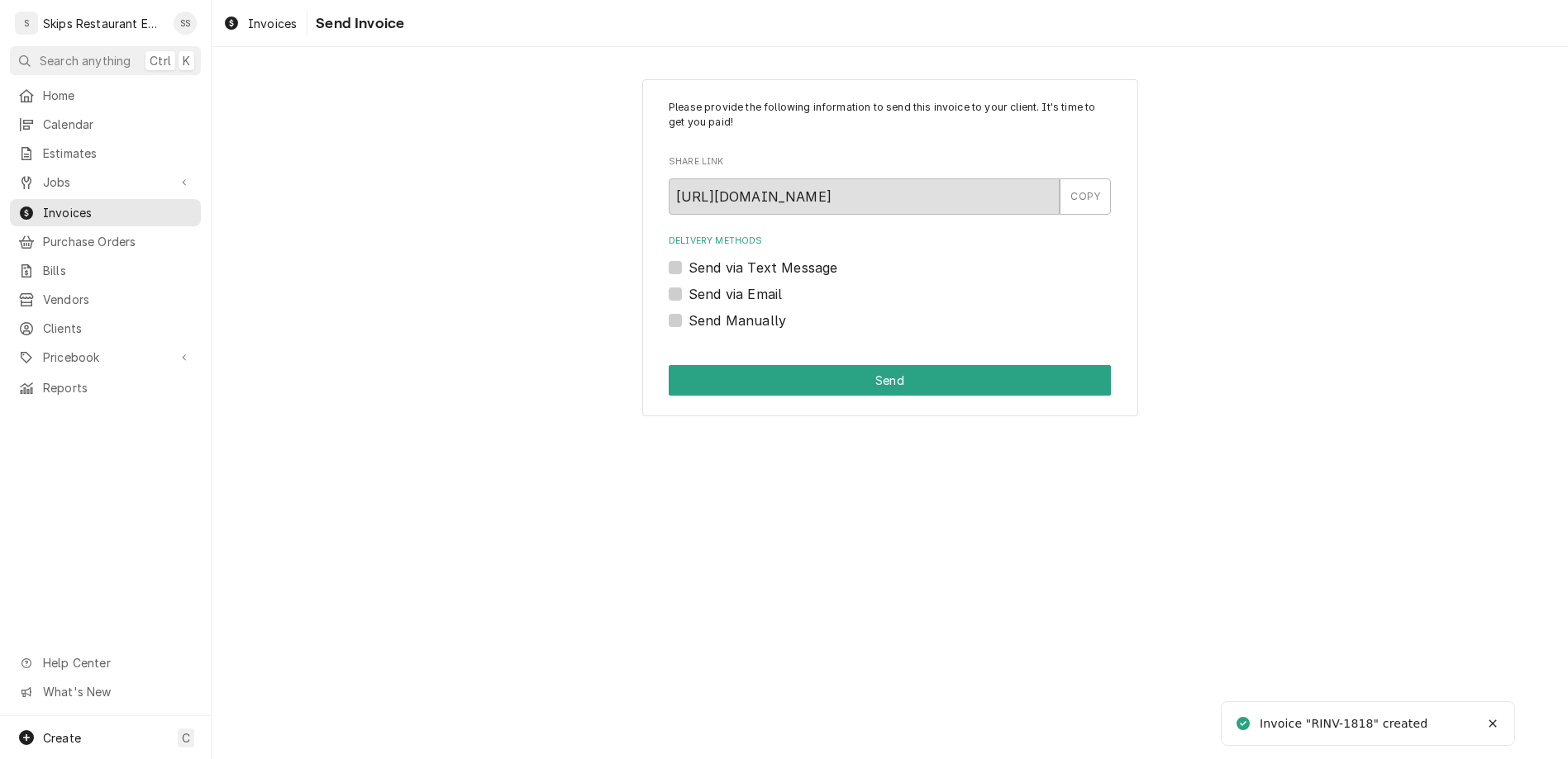
click at [702, 311] on div "Send Manually" at bounding box center [890, 320] width 442 height 20
click at [703, 311] on label "Send Manually" at bounding box center [737, 320] width 97 height 20
click at [703, 311] on input "Send Manually" at bounding box center [910, 329] width 442 height 37
checkbox input "true"
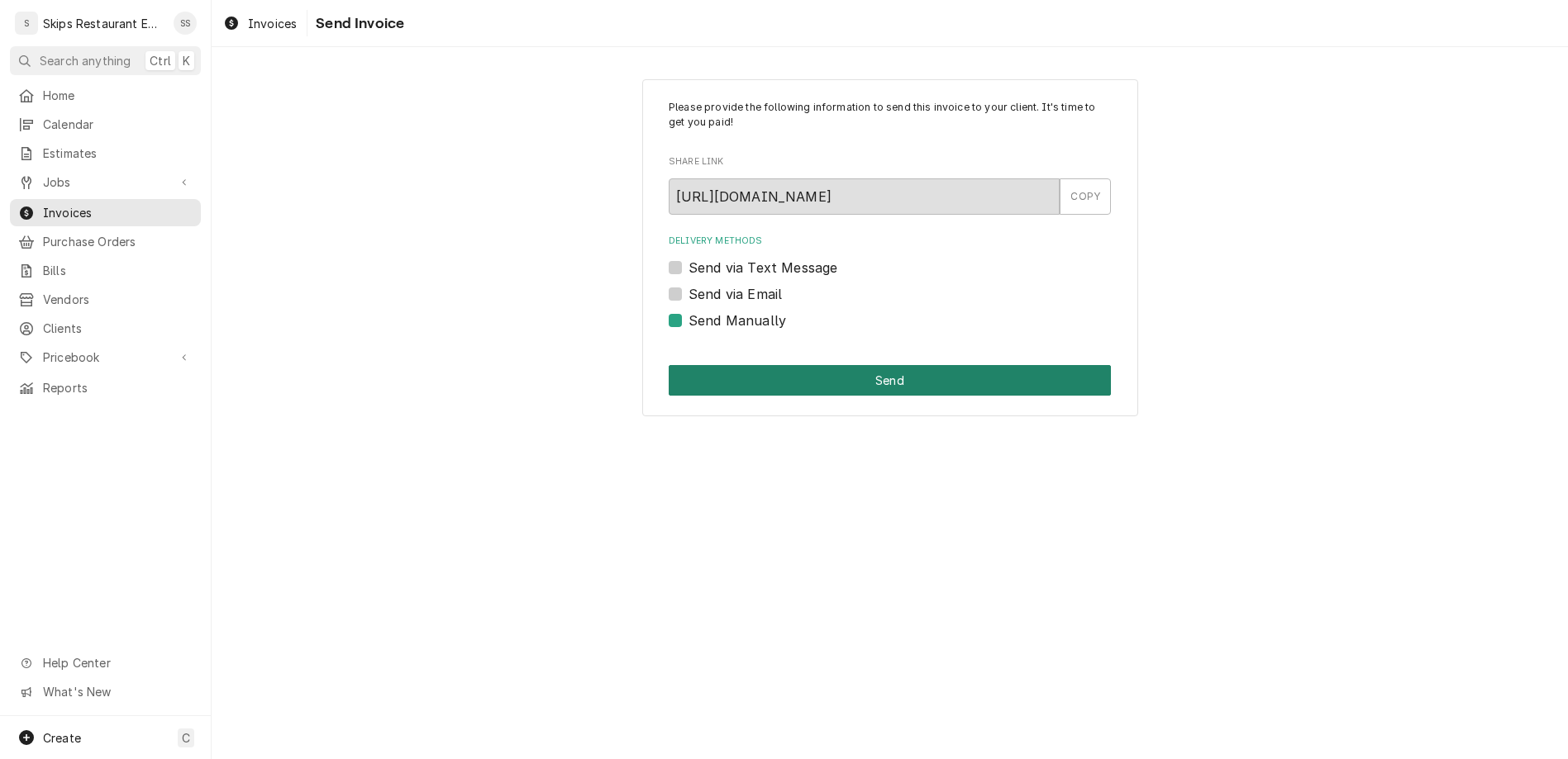
click at [862, 365] on button "Send" at bounding box center [890, 380] width 442 height 30
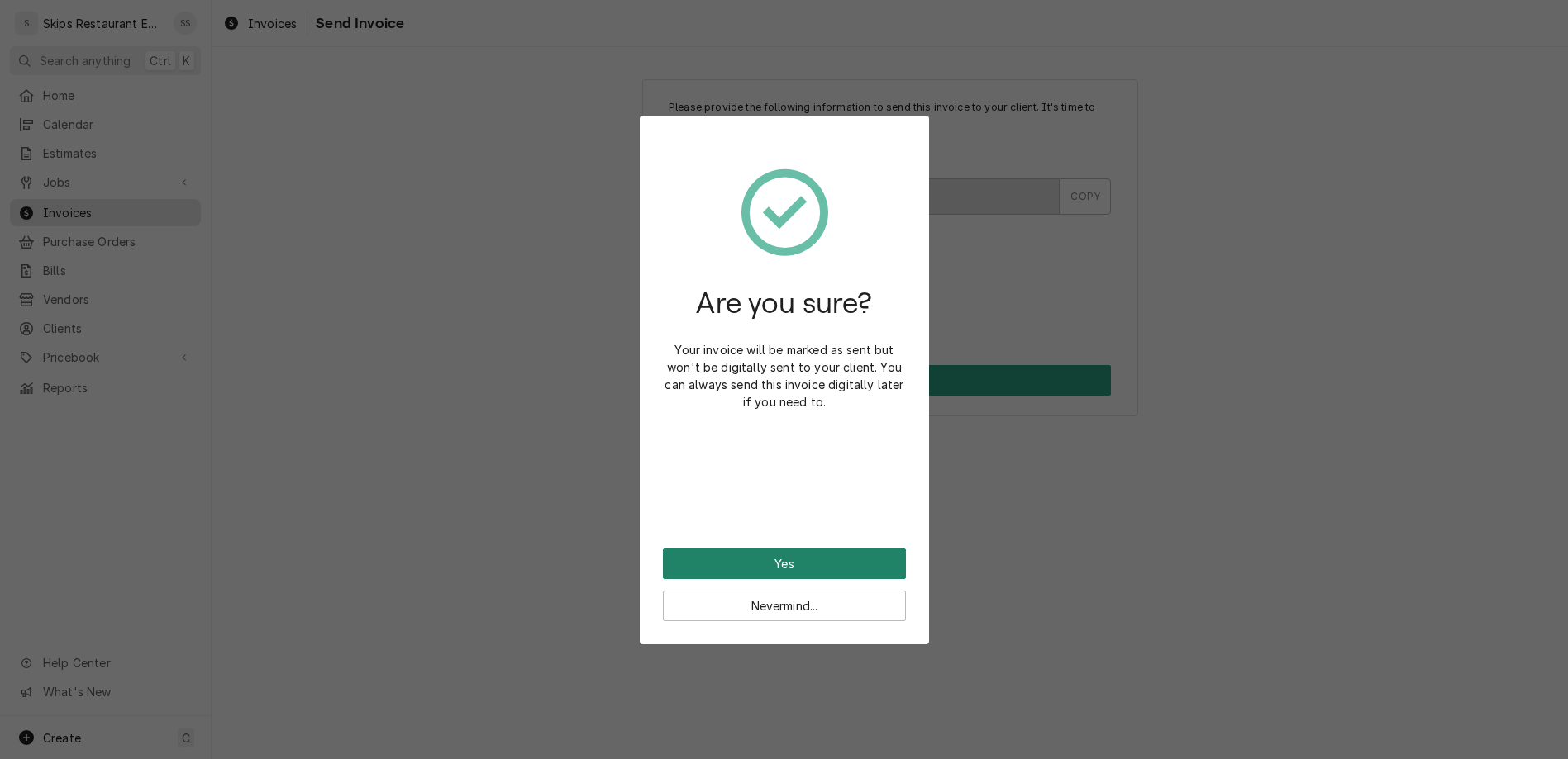
click at [799, 548] on button "Yes" at bounding box center [784, 564] width 243 height 30
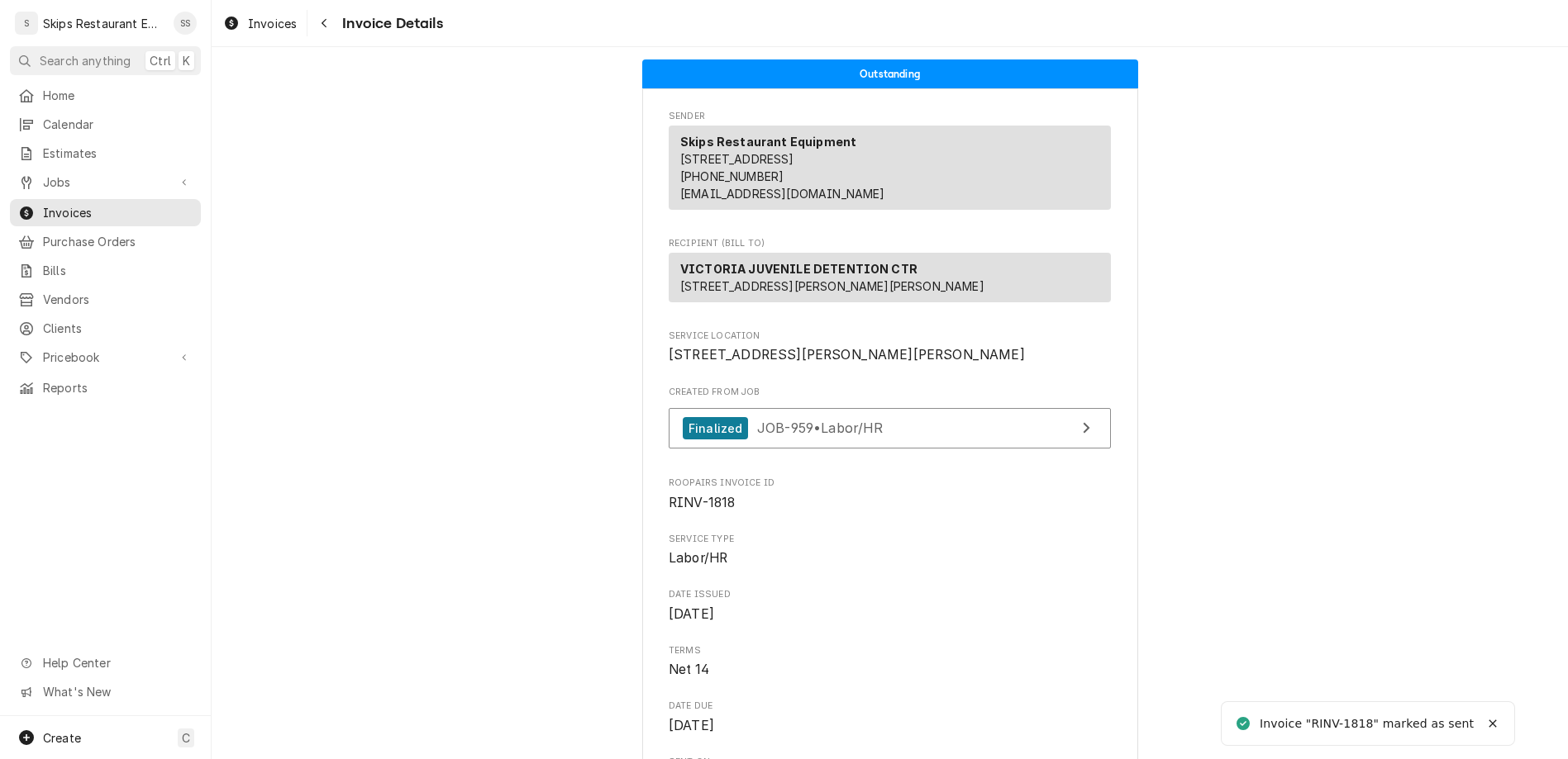
scroll to position [1708, 0]
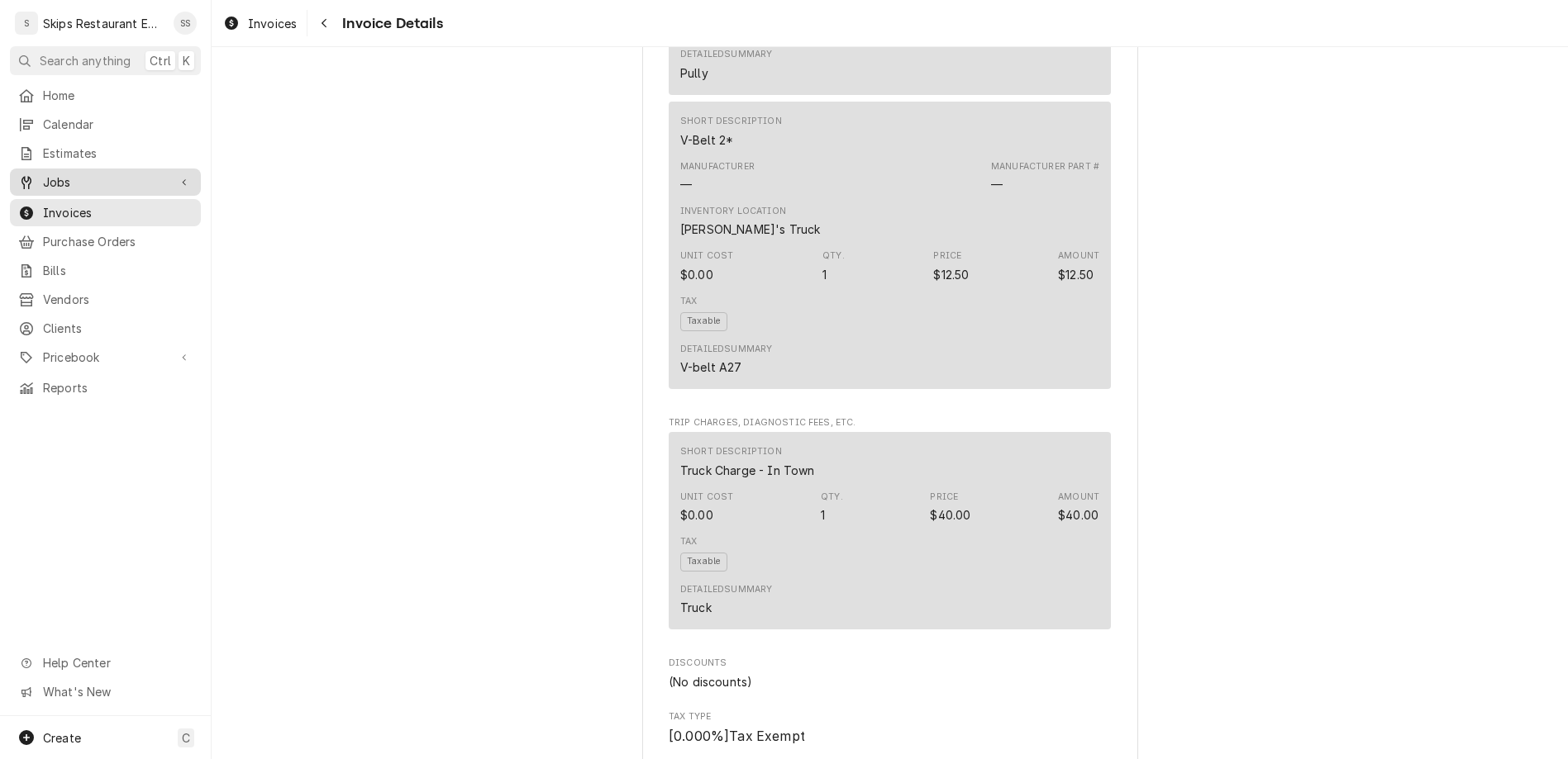
click at [56, 174] on span "Jobs" at bounding box center [106, 182] width 125 height 17
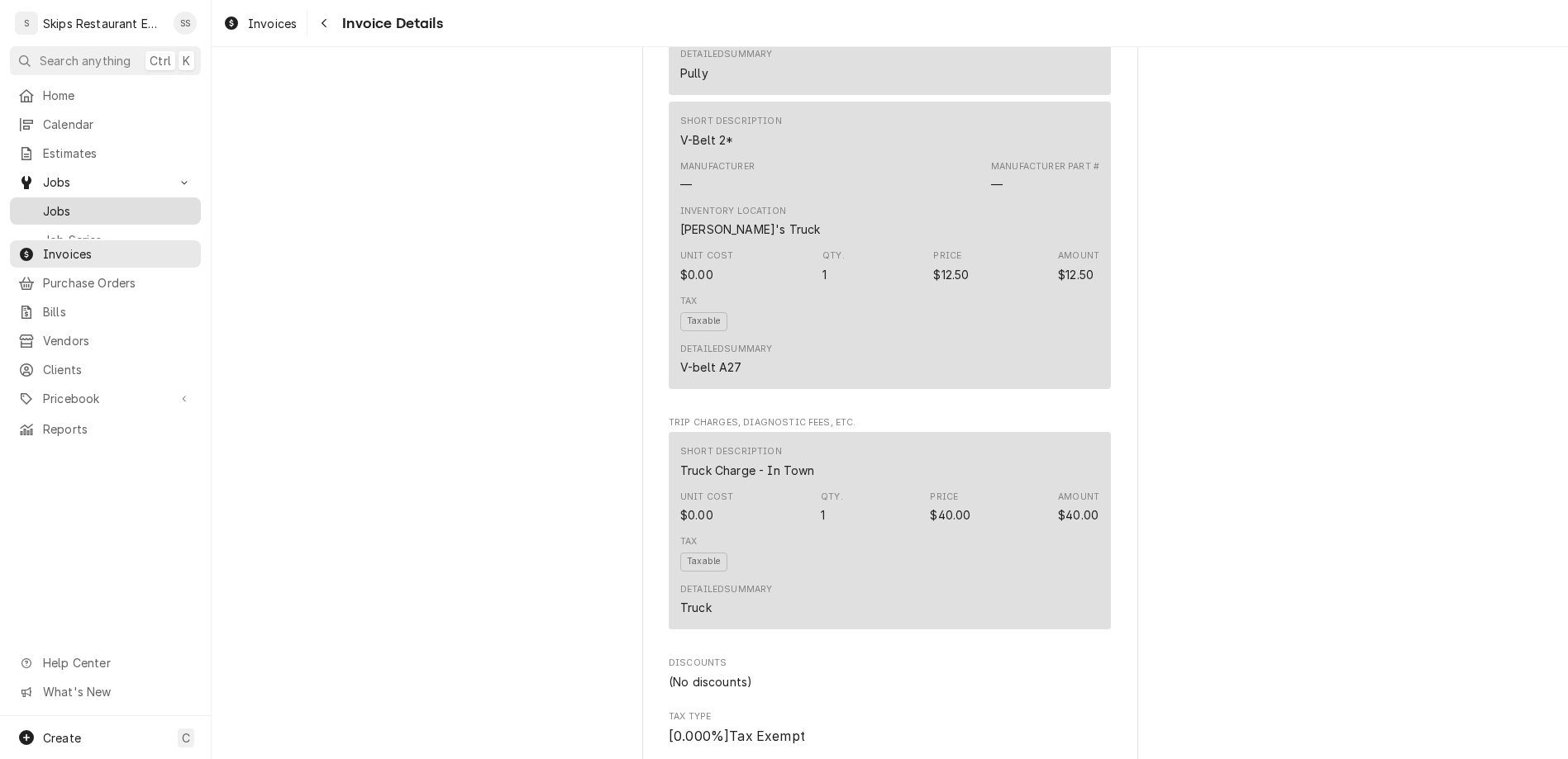
click at [53, 202] on span "Jobs" at bounding box center [118, 211] width 149 height 17
